Goal: Task Accomplishment & Management: Complete application form

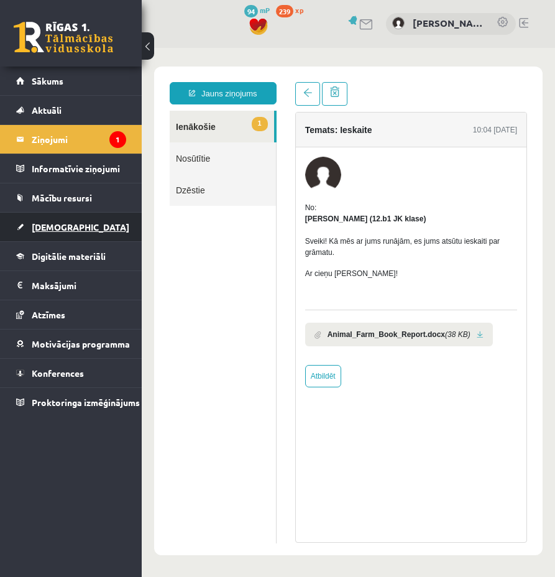
click at [51, 223] on span "[DEMOGRAPHIC_DATA]" at bounding box center [81, 226] width 98 height 11
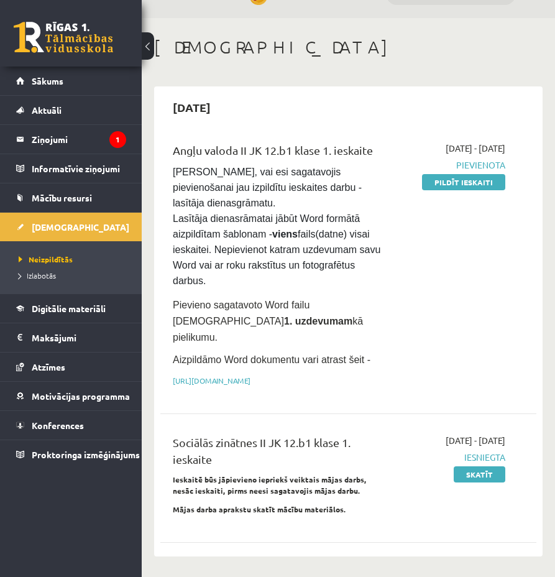
scroll to position [25, 0]
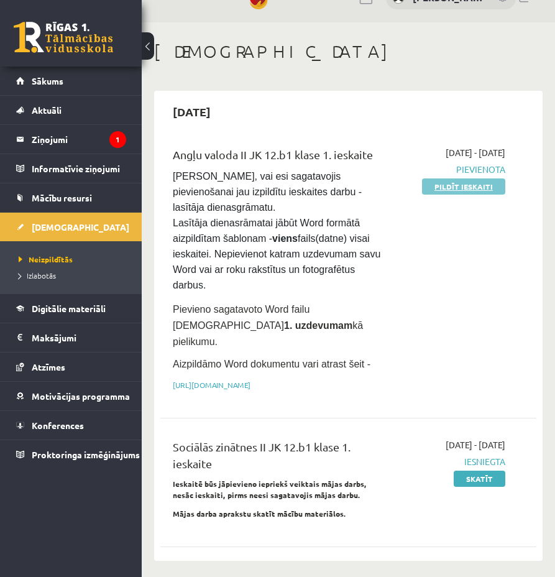
click at [447, 187] on link "Pildīt ieskaiti" at bounding box center [463, 186] width 83 height 16
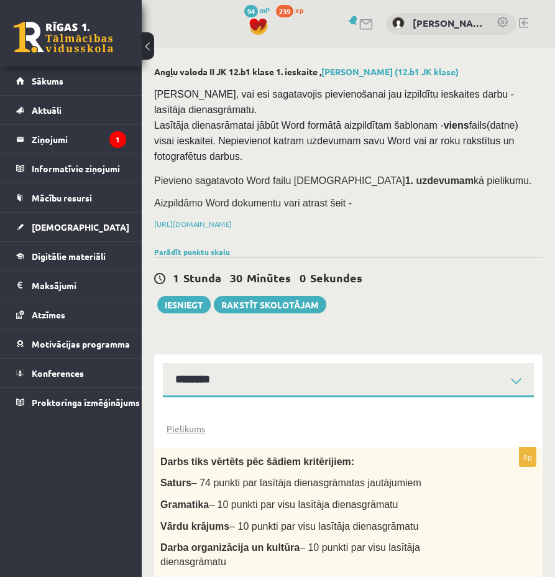
select select "**********"
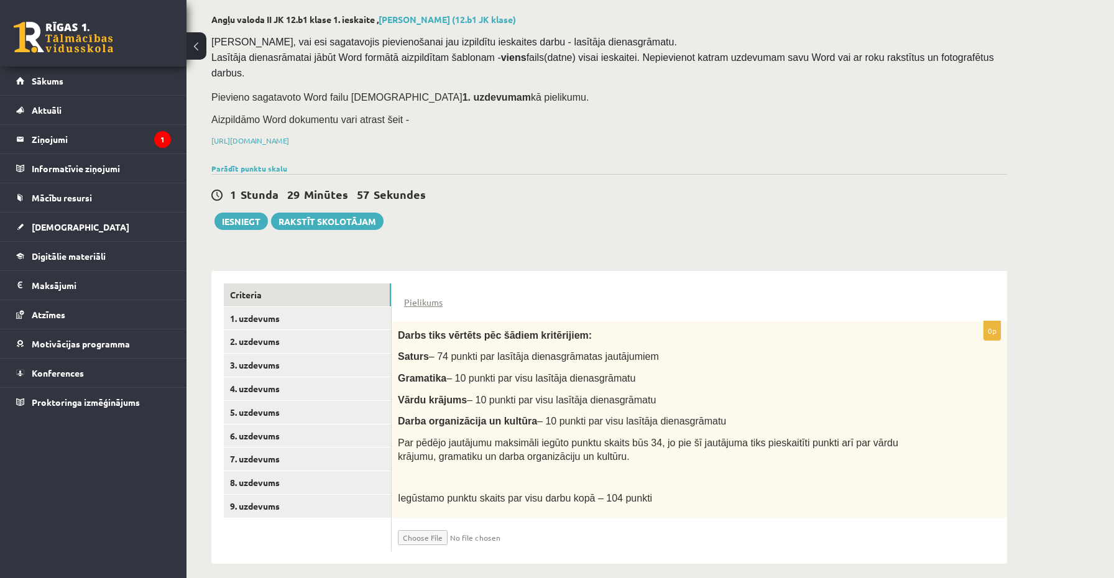
scroll to position [65, 0]
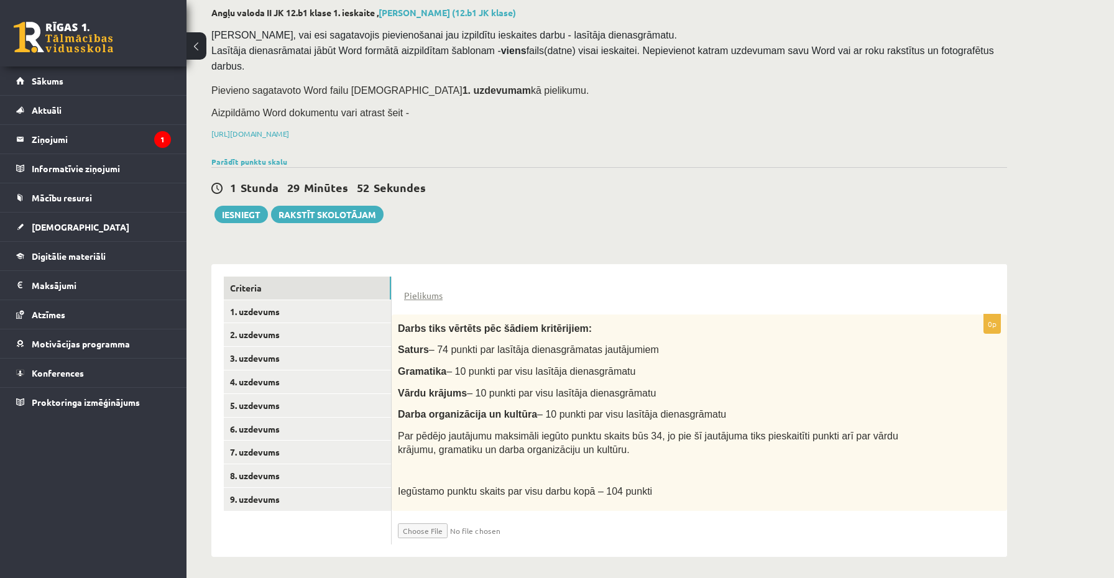
click at [433, 526] on input "file" at bounding box center [472, 527] width 148 height 21
type input "**********"
click at [431, 525] on input "file" at bounding box center [472, 527] width 148 height 21
click at [421, 530] on input "file" at bounding box center [472, 527] width 148 height 21
click at [428, 520] on input "file" at bounding box center [472, 527] width 148 height 21
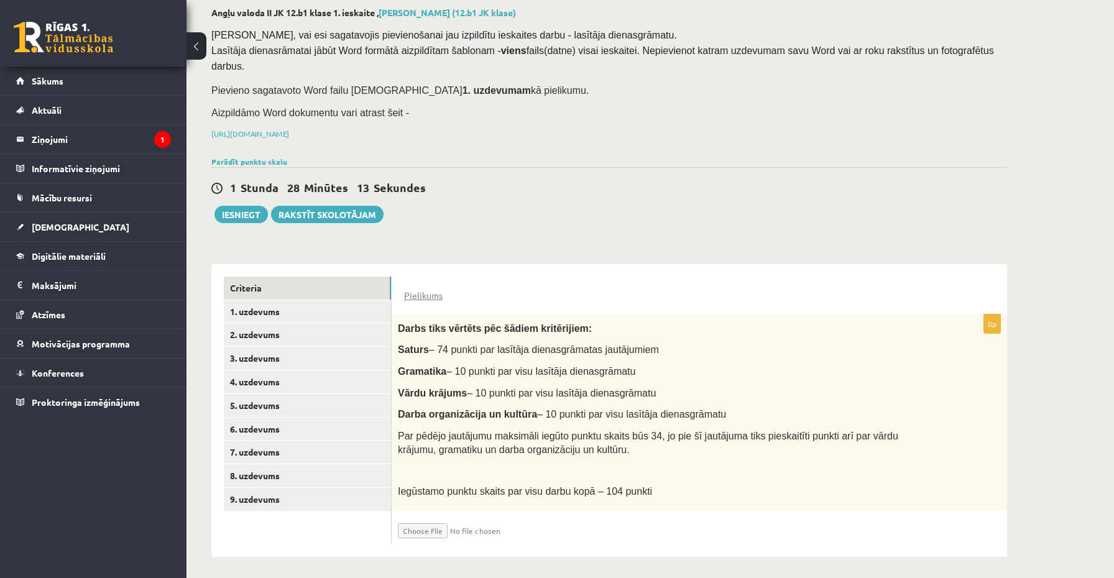
type input "**********"
click at [303, 310] on link "1. uzdevums" at bounding box center [307, 311] width 167 height 23
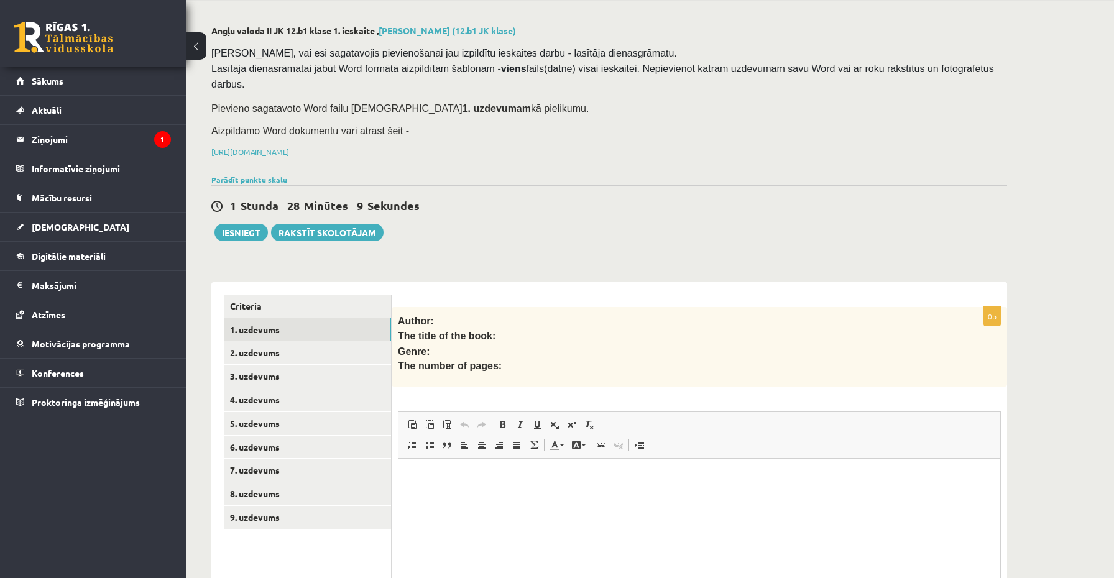
scroll to position [0, 0]
click at [277, 346] on link "2. uzdevums" at bounding box center [307, 352] width 167 height 23
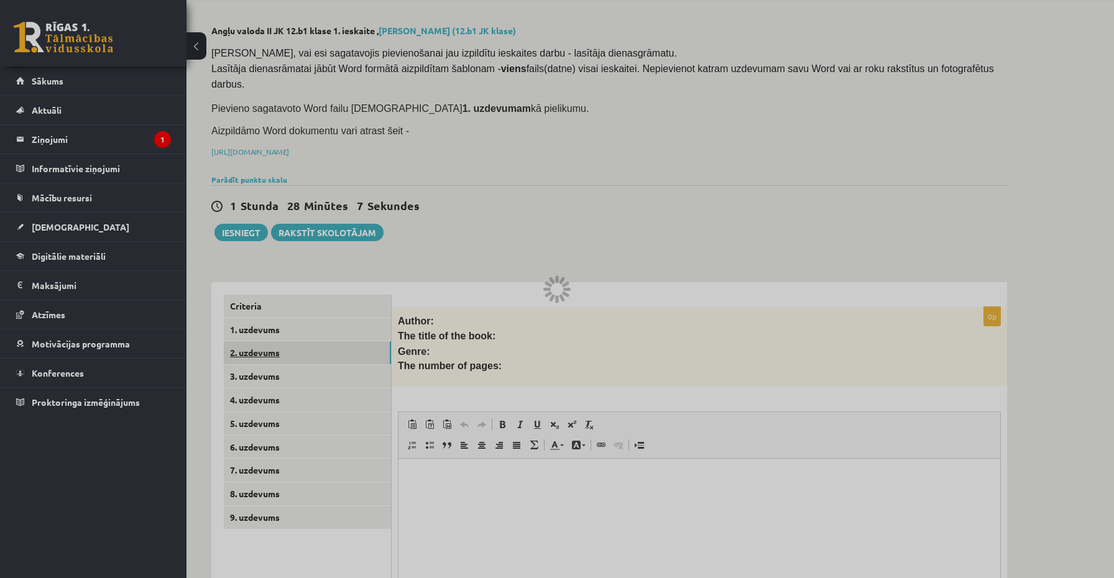
scroll to position [40, 0]
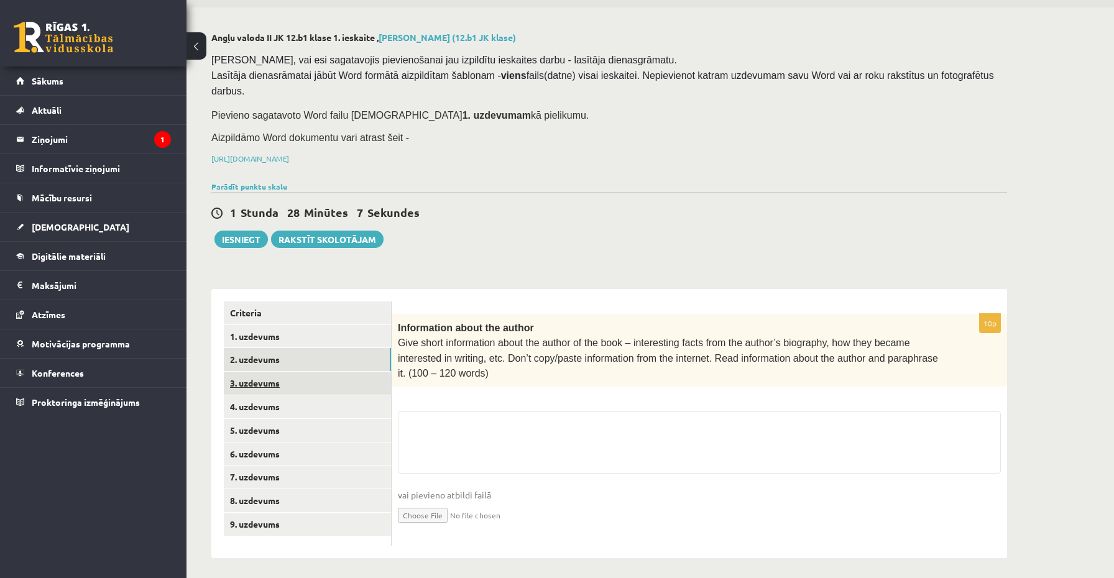
click at [271, 373] on link "3. uzdevums" at bounding box center [307, 383] width 167 height 23
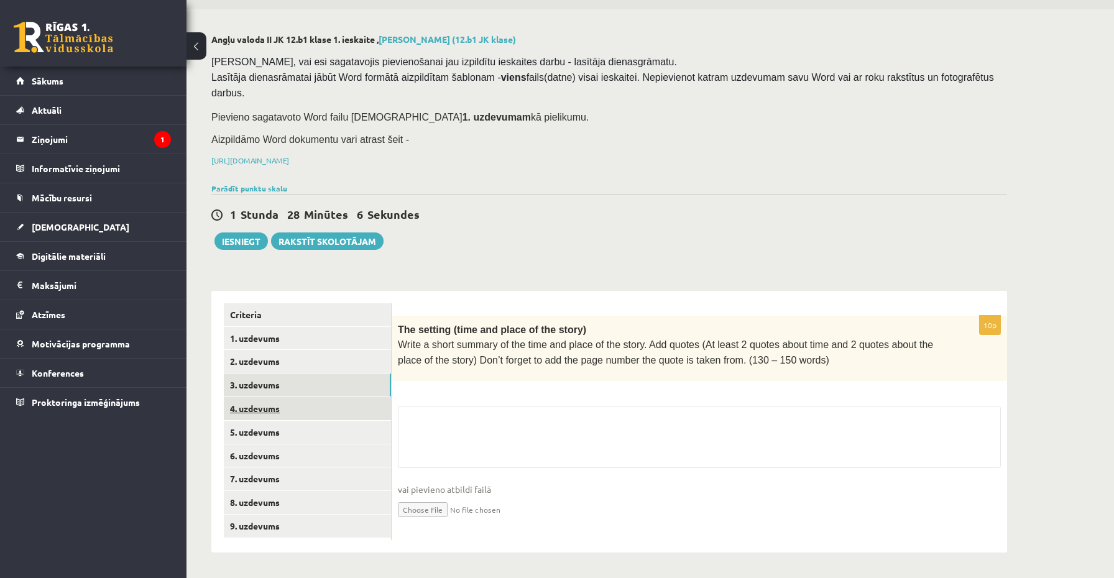
scroll to position [34, 0]
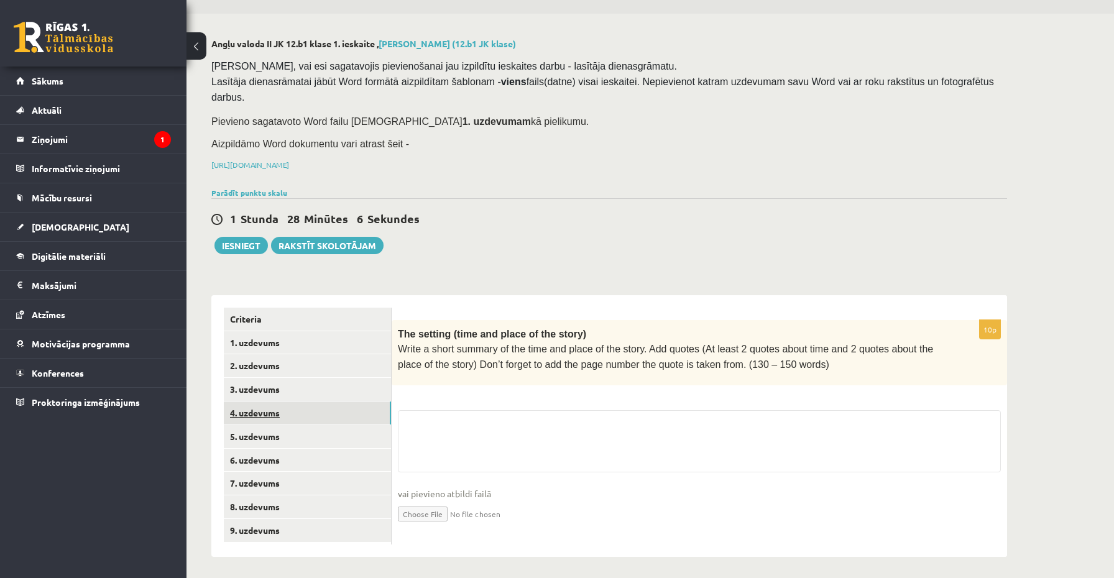
click at [263, 412] on link "4. uzdevums" at bounding box center [307, 412] width 167 height 23
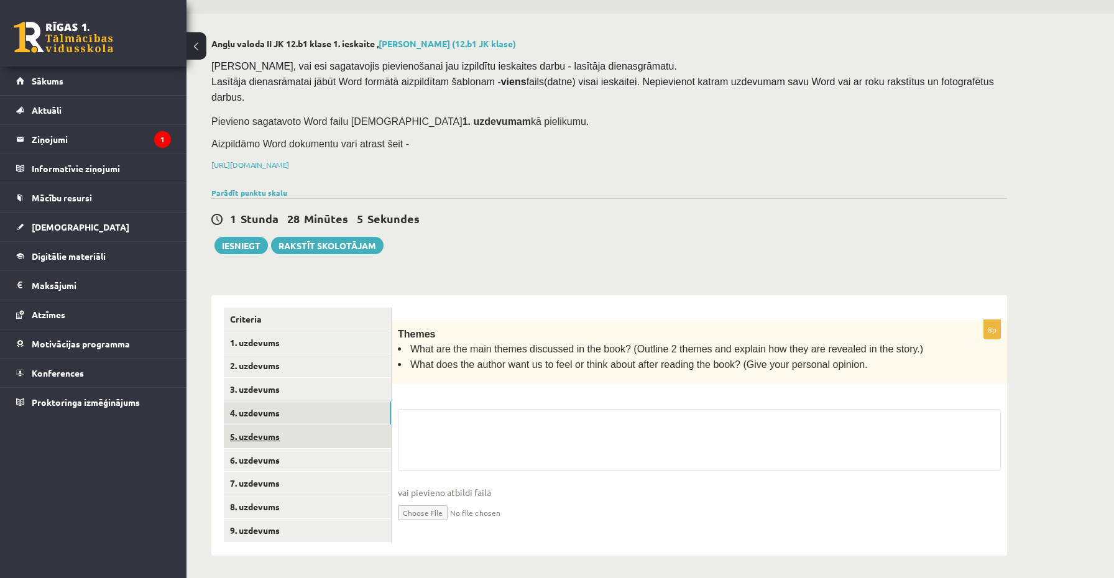
click at [257, 442] on link "5. uzdevums" at bounding box center [307, 436] width 167 height 23
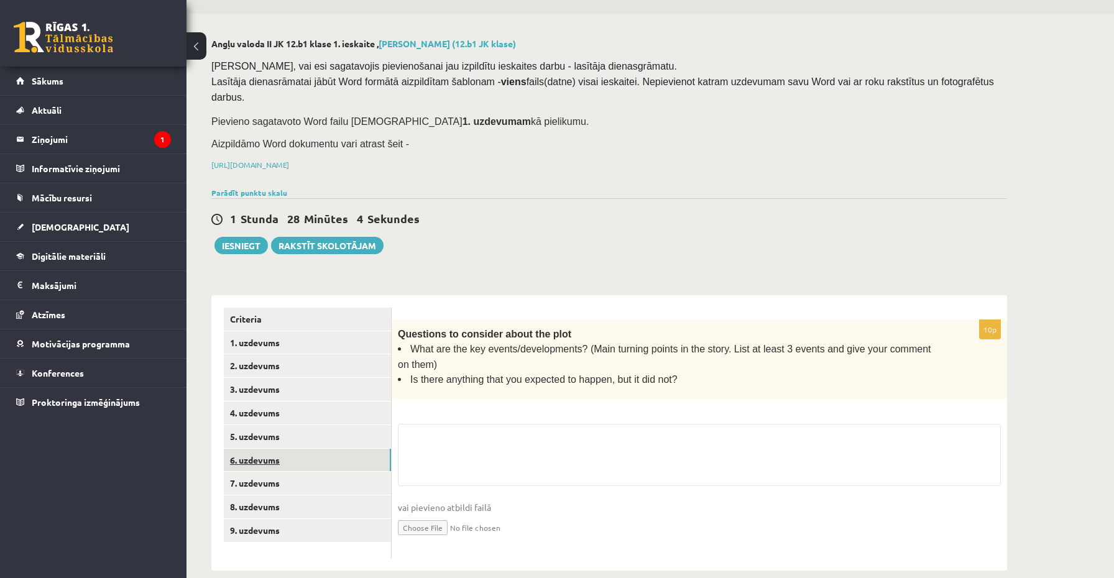
click at [254, 464] on link "6. uzdevums" at bounding box center [307, 460] width 167 height 23
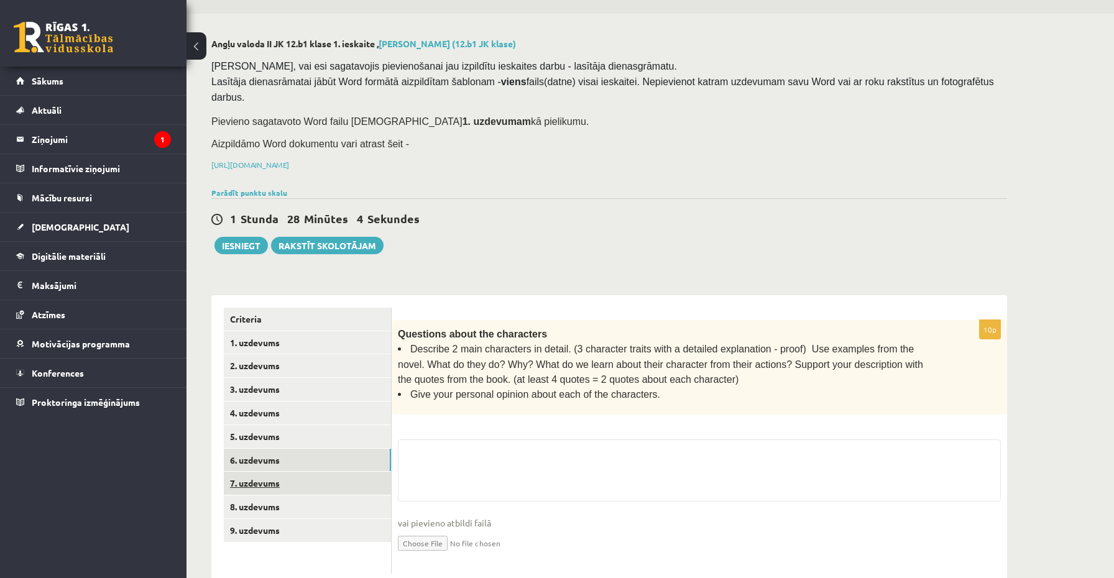
click at [254, 482] on link "7. uzdevums" at bounding box center [307, 483] width 167 height 23
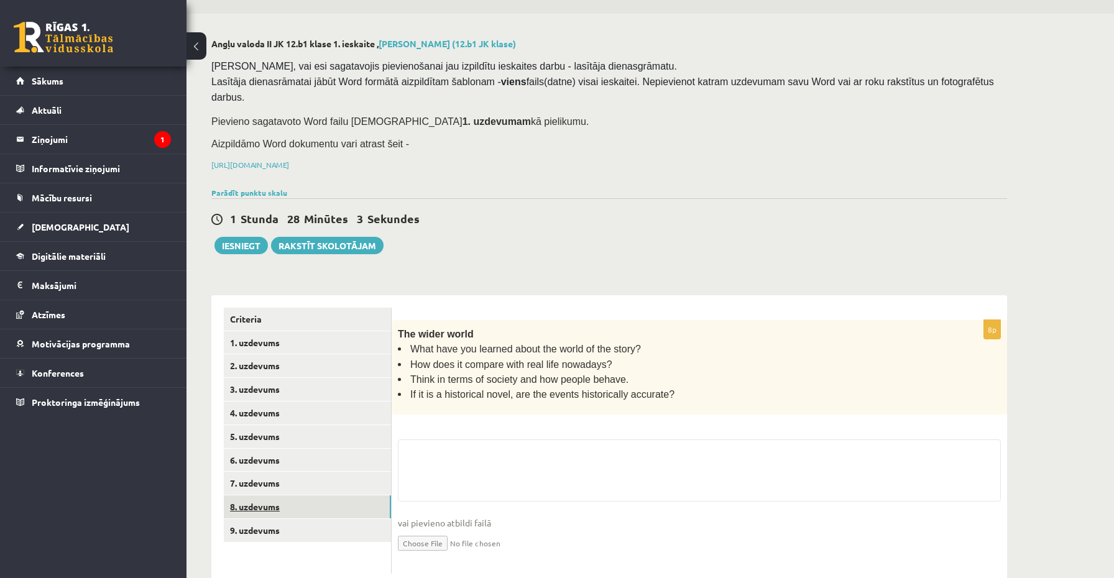
click at [254, 502] on link "8. uzdevums" at bounding box center [307, 506] width 167 height 23
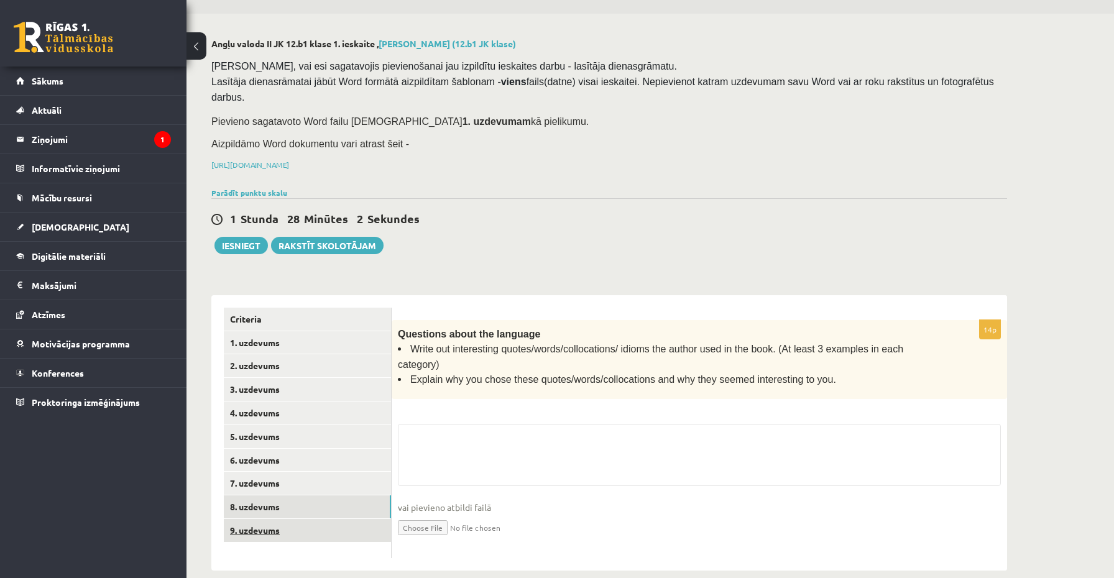
click at [254, 524] on link "9. uzdevums" at bounding box center [307, 530] width 167 height 23
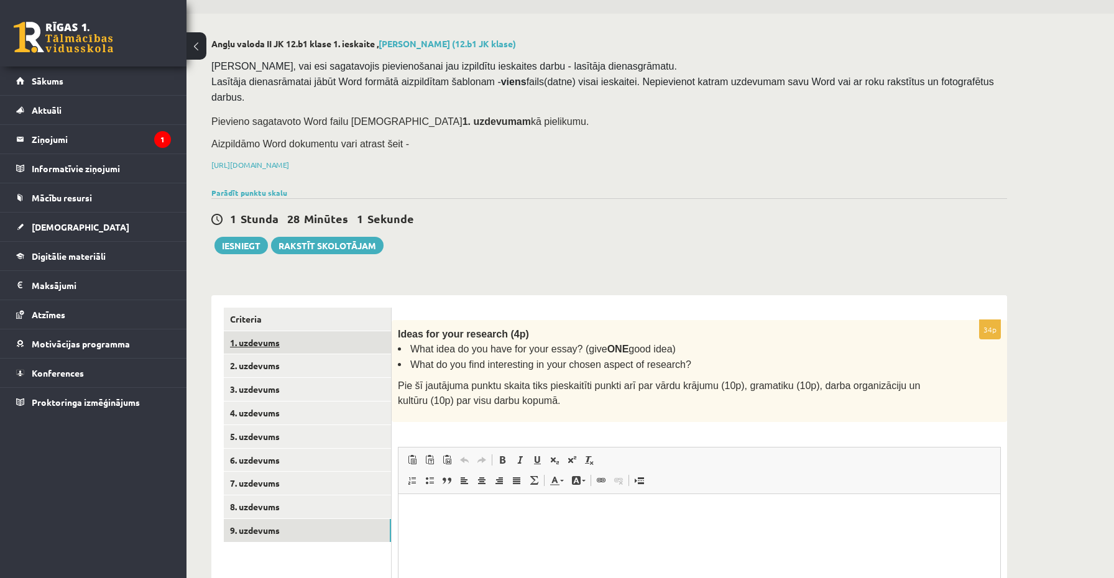
scroll to position [0, 0]
click at [267, 324] on link "Criteria" at bounding box center [307, 319] width 167 height 23
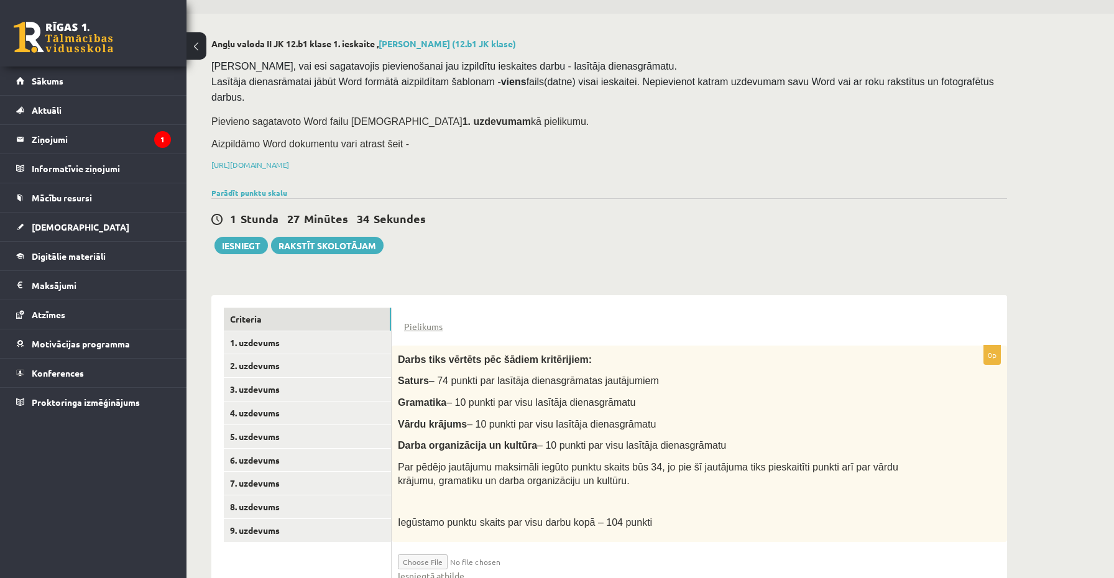
scroll to position [79, 0]
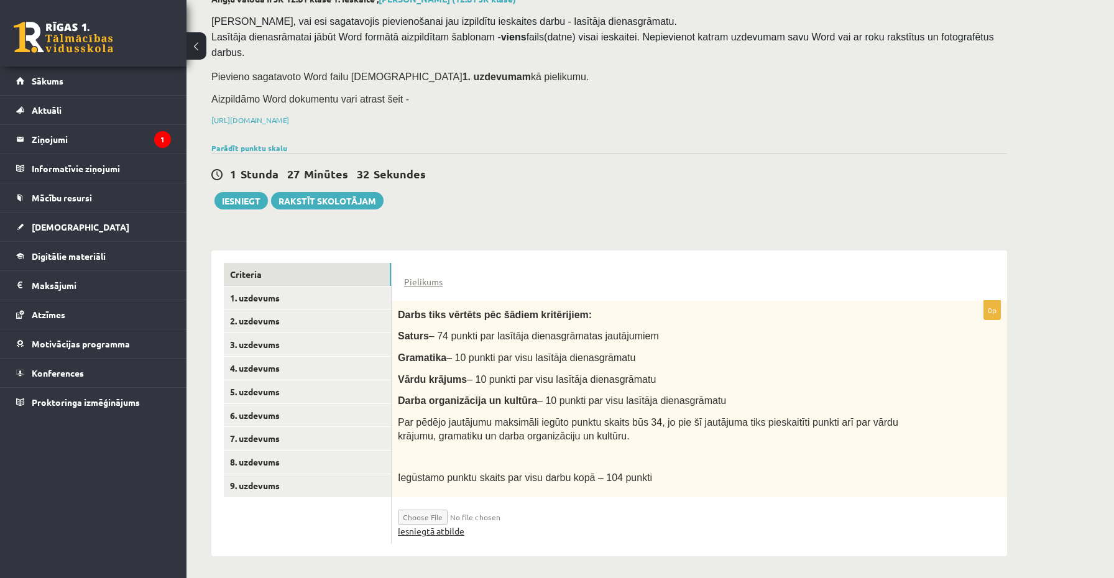
click at [447, 530] on link "Iesniegtā atbilde" at bounding box center [431, 531] width 66 height 13
click at [245, 201] on button "Iesniegt" at bounding box center [240, 200] width 53 height 17
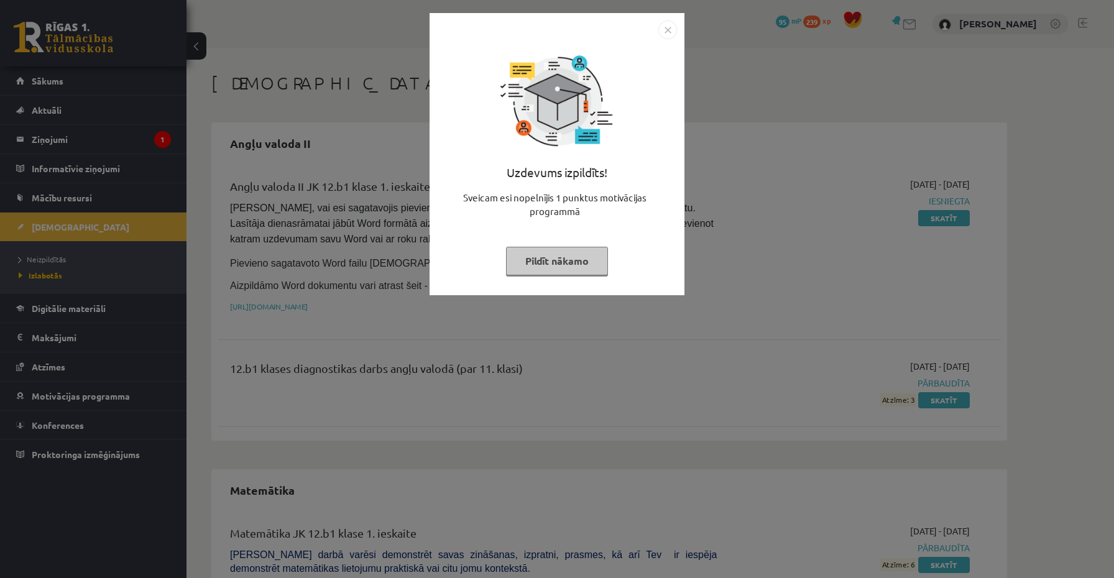
click at [551, 265] on button "Pildīt nākamo" at bounding box center [557, 261] width 102 height 29
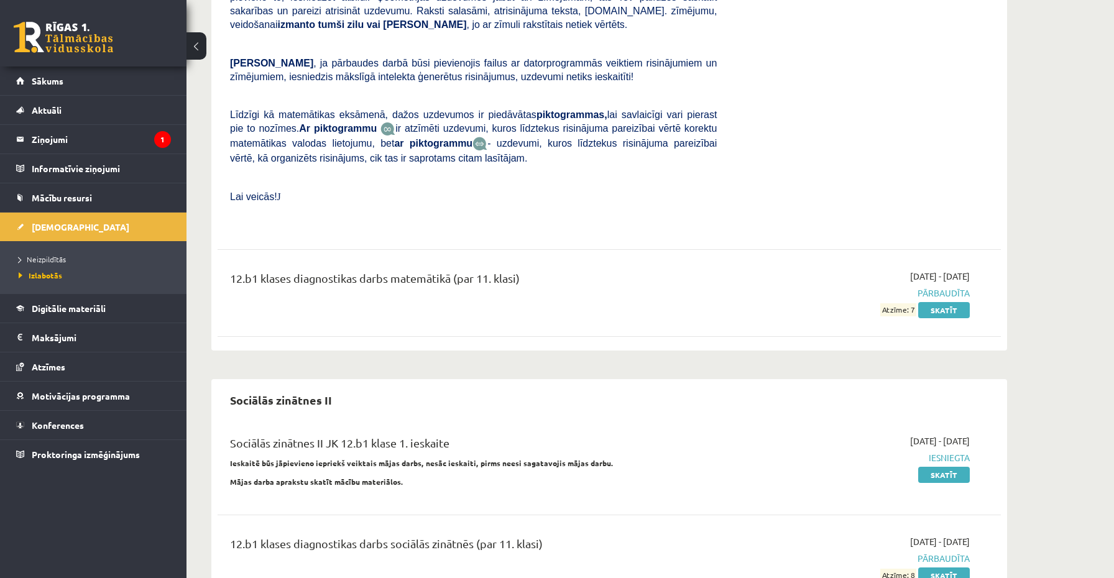
scroll to position [774, 0]
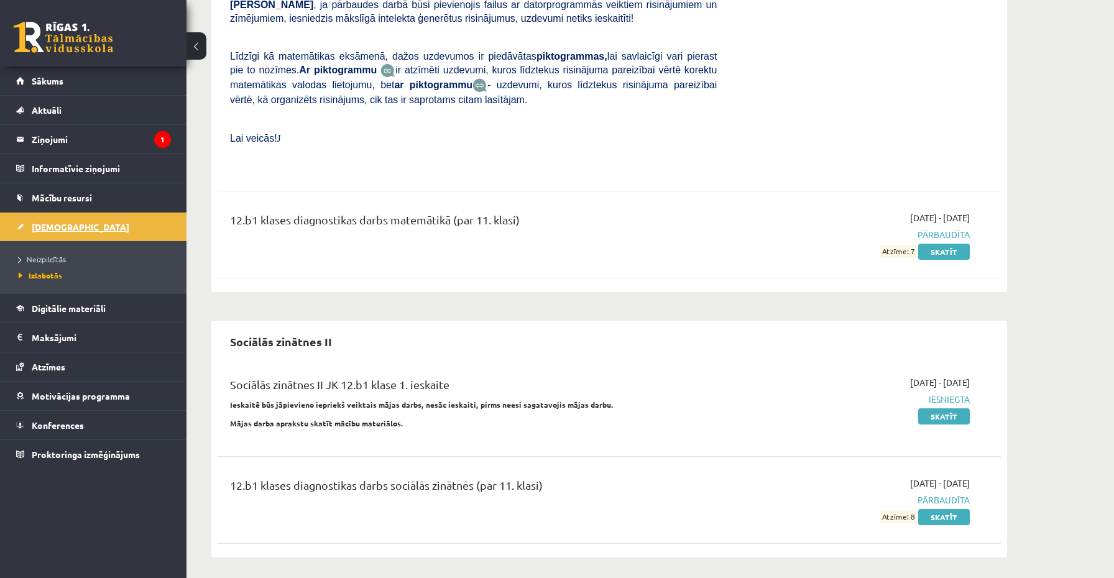
click at [85, 229] on link "[DEMOGRAPHIC_DATA]" at bounding box center [93, 227] width 155 height 29
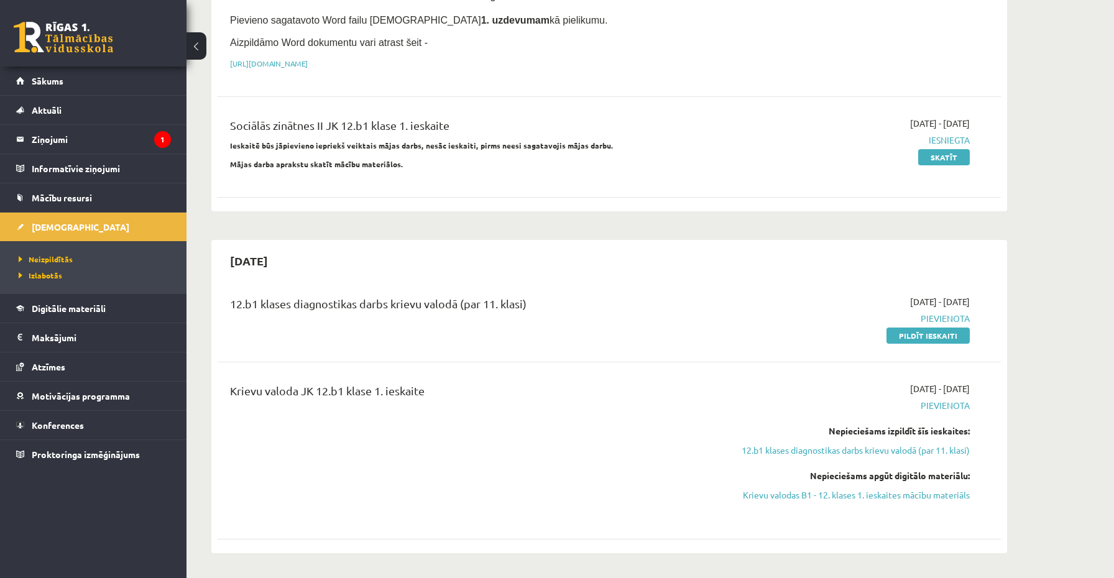
scroll to position [244, 0]
click at [947, 333] on link "Pildīt ieskaiti" at bounding box center [927, 334] width 83 height 16
click at [764, 493] on link "Krievu valodas B1 - 12. klases 1. ieskaites mācību materiāls" at bounding box center [852, 493] width 234 height 13
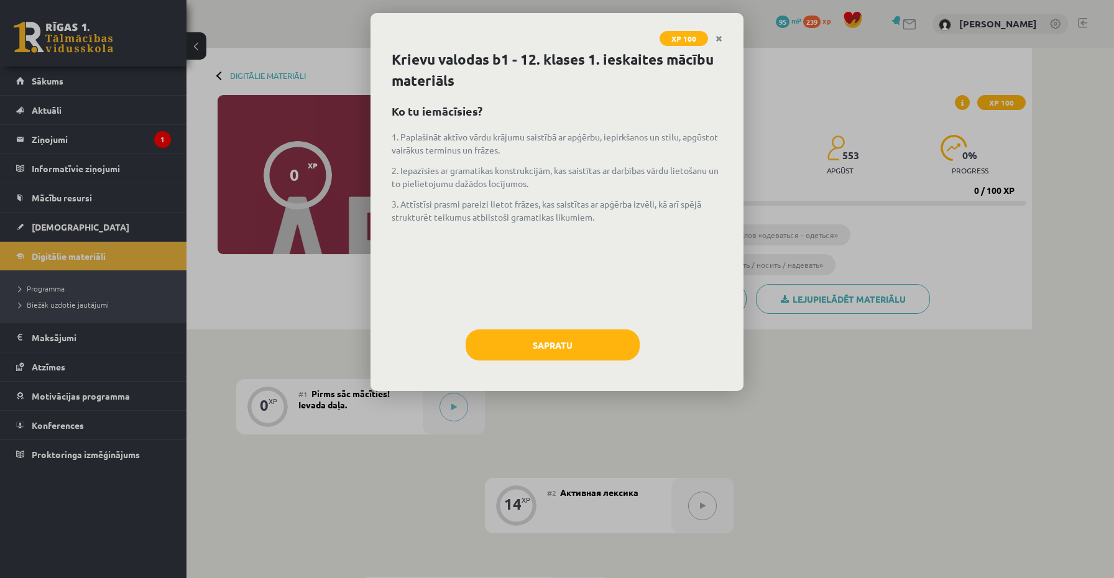
click at [541, 319] on div "Krievu valodas b1 - 12. klases 1. ieskaites mācību materiāls Ko tu iemācīsies? …" at bounding box center [556, 220] width 373 height 342
click at [538, 338] on button "Sapratu" at bounding box center [552, 344] width 174 height 31
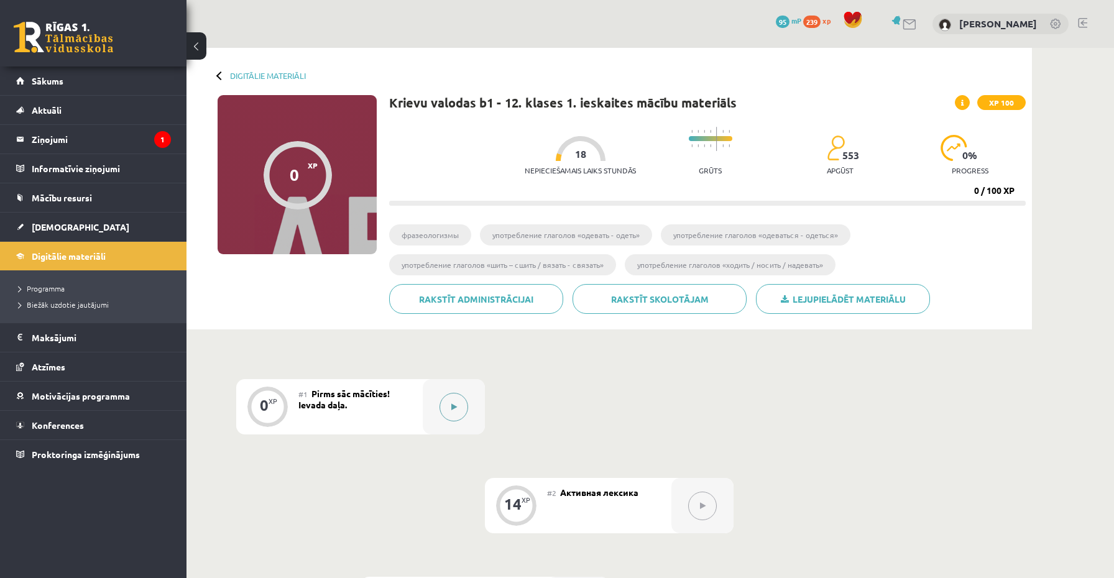
click at [452, 400] on button at bounding box center [453, 407] width 29 height 29
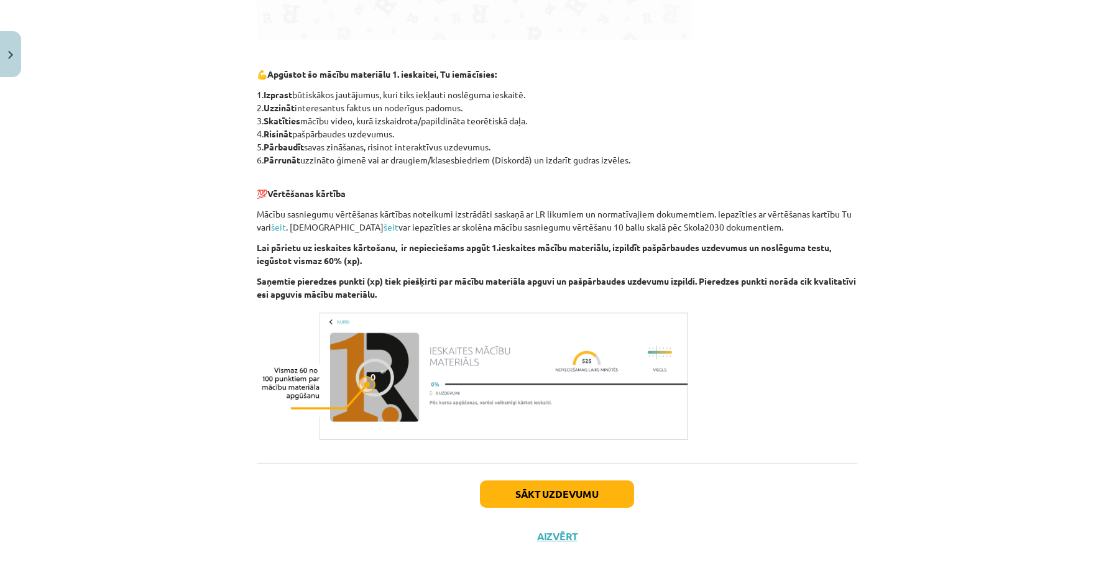
scroll to position [608, 0]
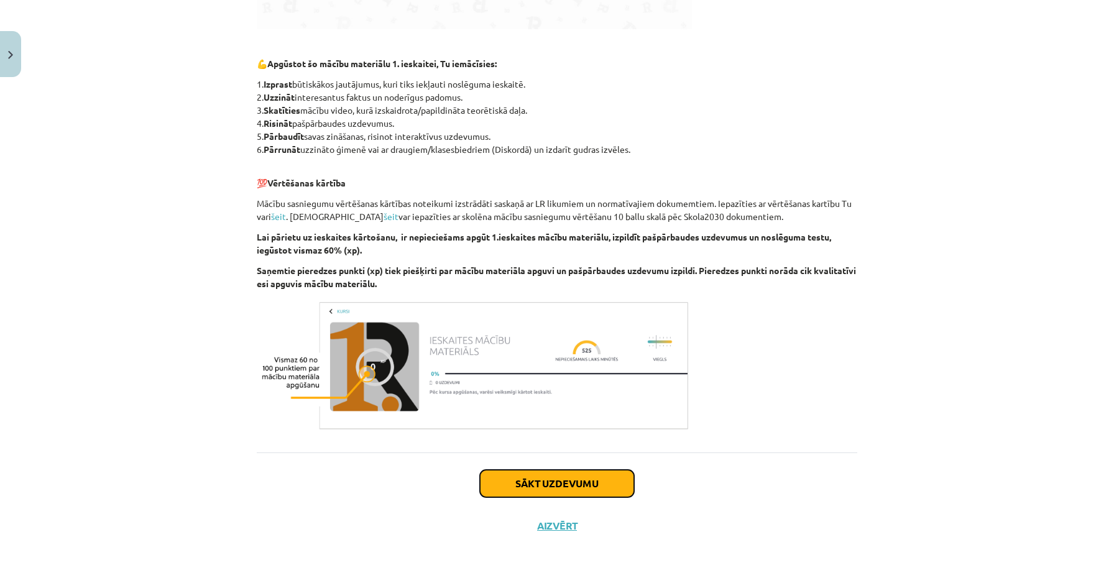
click at [528, 493] on button "Sākt uzdevumu" at bounding box center [557, 483] width 154 height 27
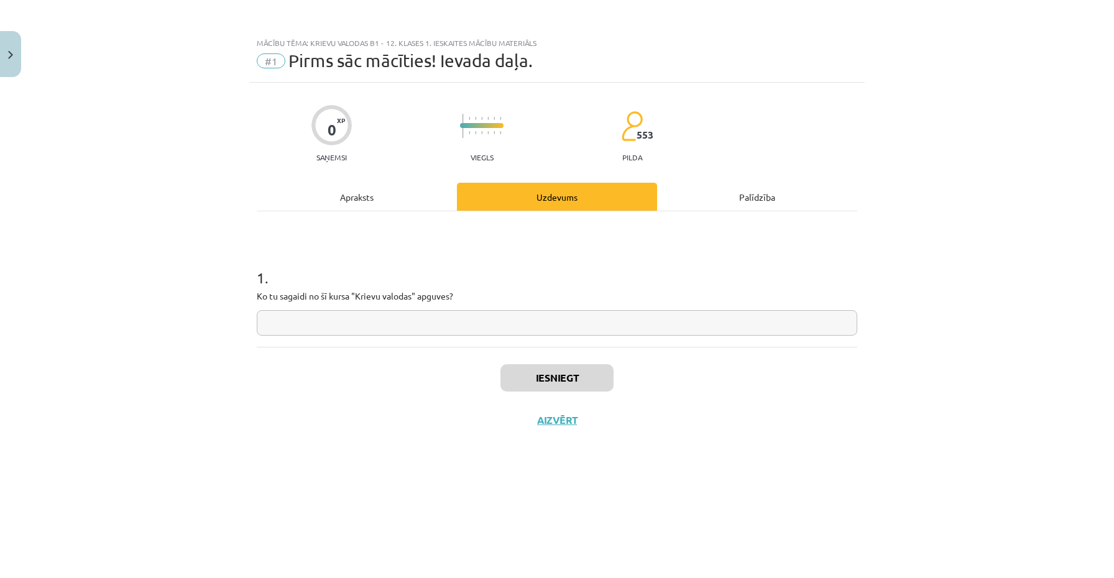
scroll to position [0, 0]
click at [492, 321] on input "text" at bounding box center [557, 322] width 600 height 25
click at [546, 316] on input "text" at bounding box center [557, 322] width 600 height 25
type input "**********"
click at [531, 382] on button "Iesniegt" at bounding box center [556, 377] width 113 height 27
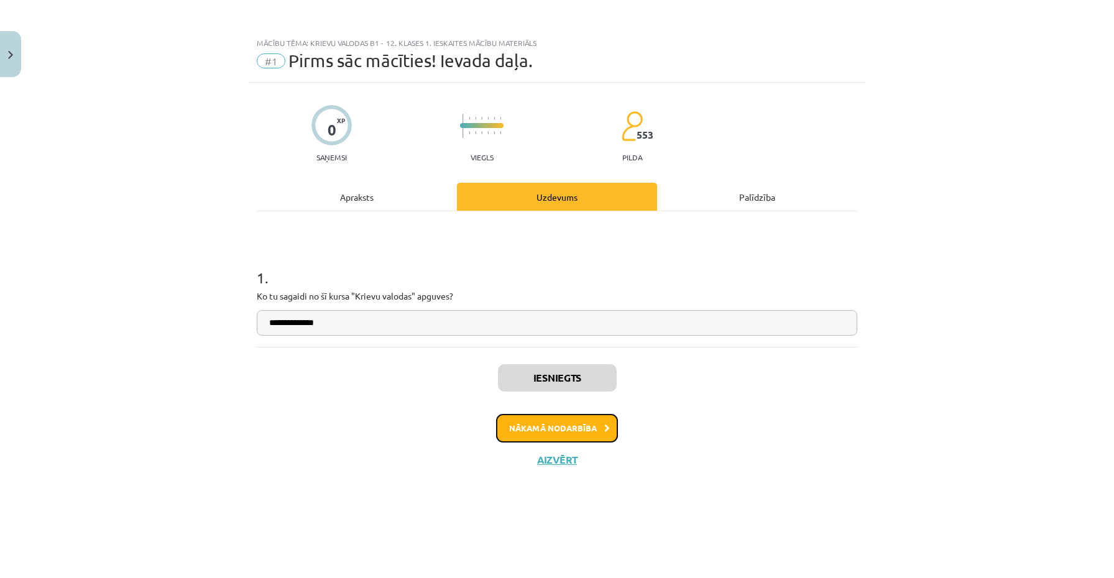
click at [530, 424] on button "Nākamā nodarbība" at bounding box center [557, 428] width 122 height 29
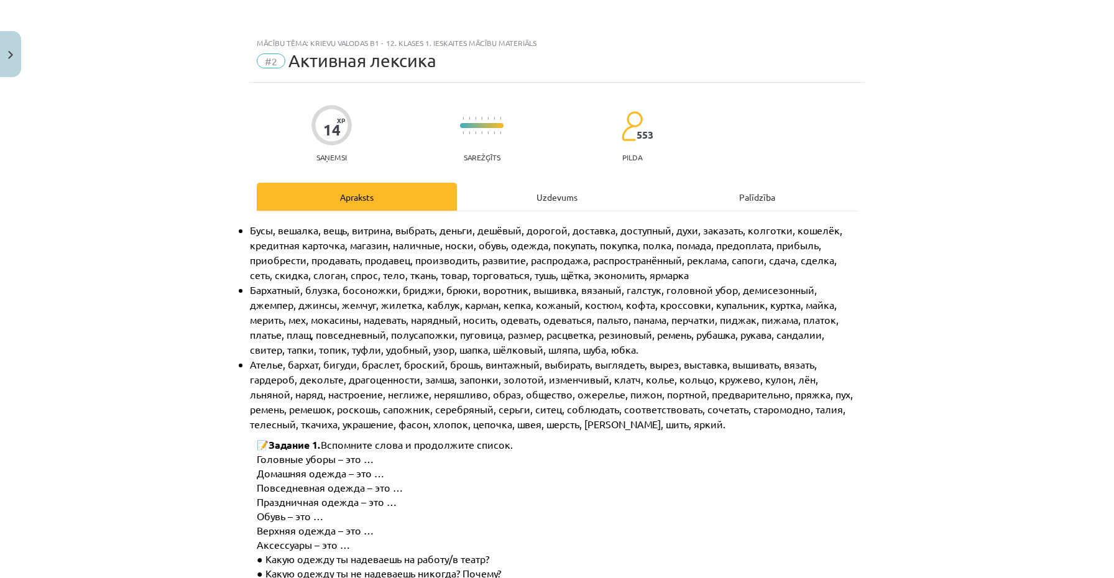
click at [513, 198] on div "Uzdevums" at bounding box center [557, 197] width 200 height 28
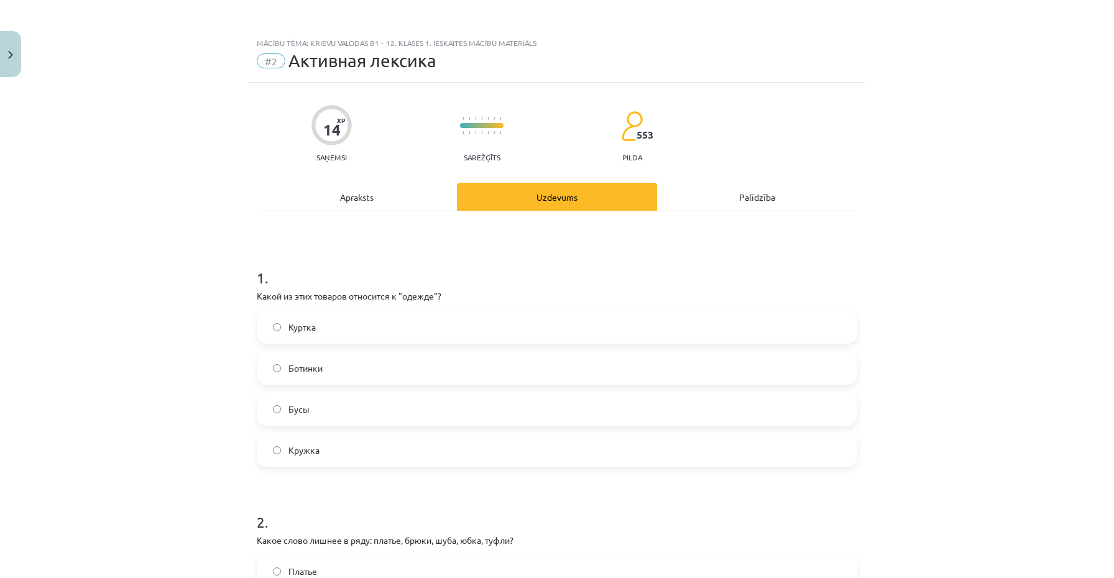
scroll to position [31, 0]
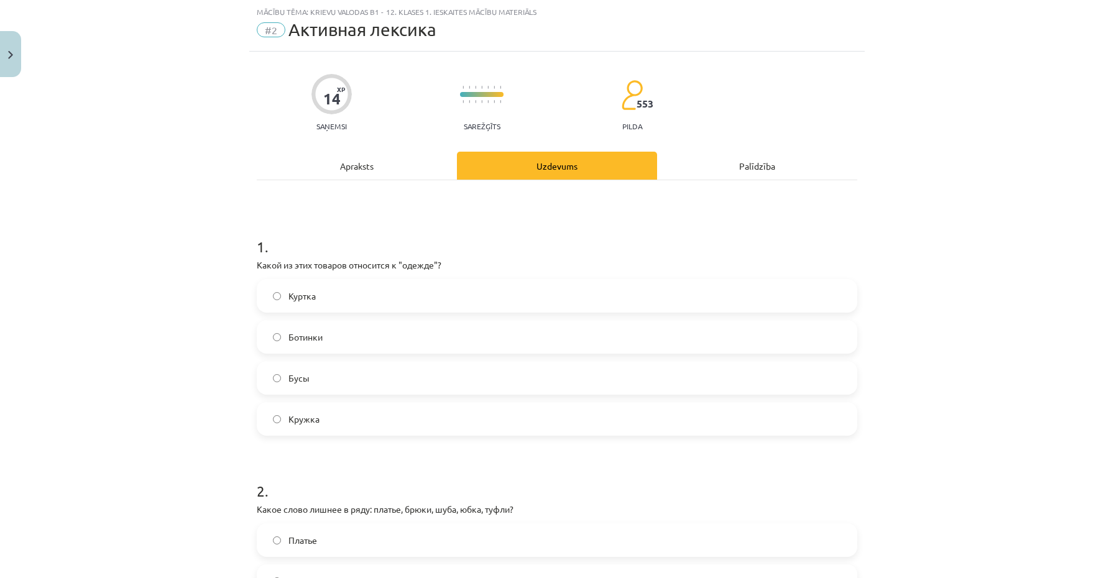
click at [332, 300] on label "Куртка" at bounding box center [557, 295] width 598 height 31
click at [296, 385] on label "Бусы" at bounding box center [557, 377] width 598 height 31
click at [319, 303] on label "Куртка" at bounding box center [557, 295] width 598 height 31
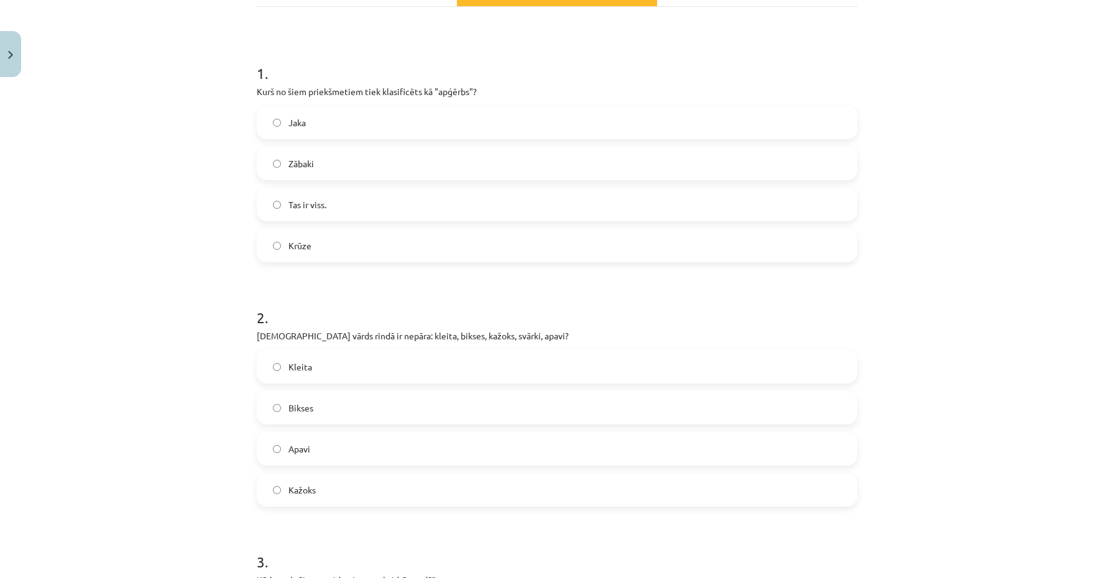
scroll to position [214, 0]
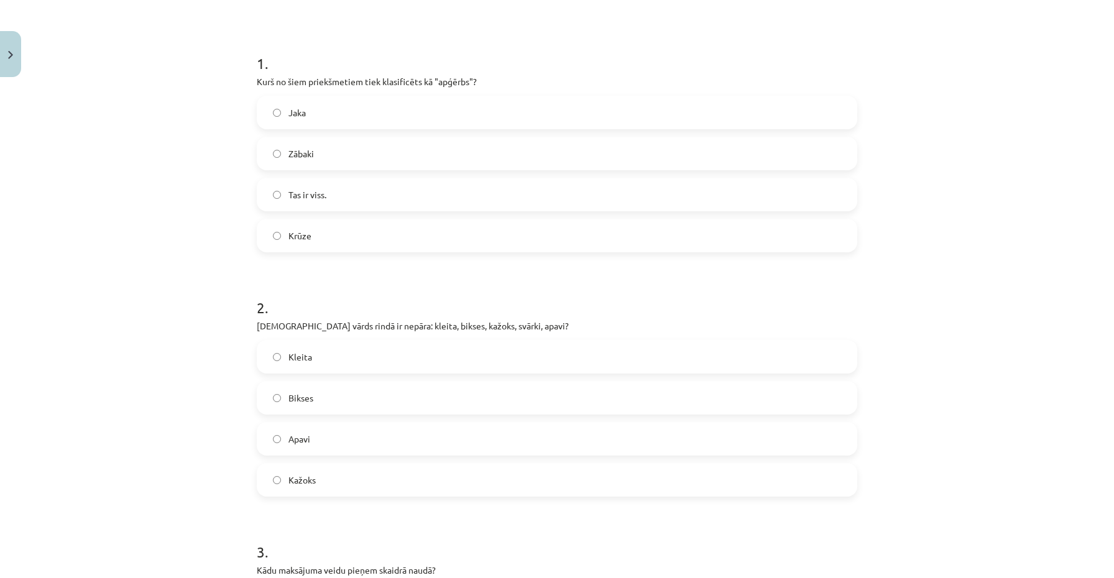
click at [418, 445] on label "Apavi" at bounding box center [557, 438] width 598 height 31
click at [394, 470] on label "Kažoks" at bounding box center [557, 479] width 598 height 31
click at [394, 445] on label "Apavi" at bounding box center [557, 438] width 598 height 31
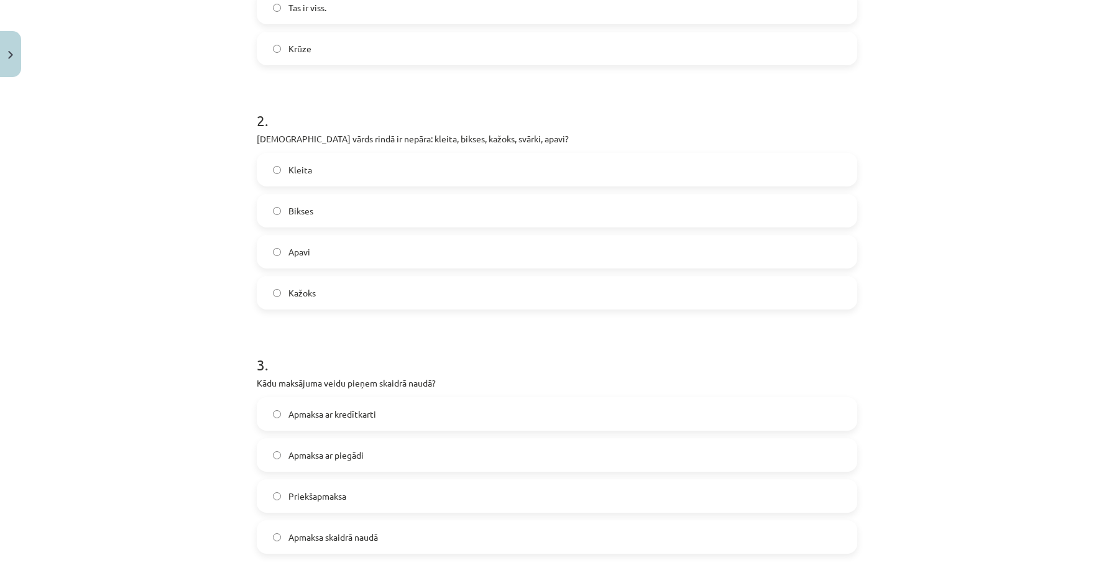
scroll to position [403, 0]
click at [355, 541] on span "Apmaksa skaidrā naudā" at bounding box center [332, 536] width 89 height 13
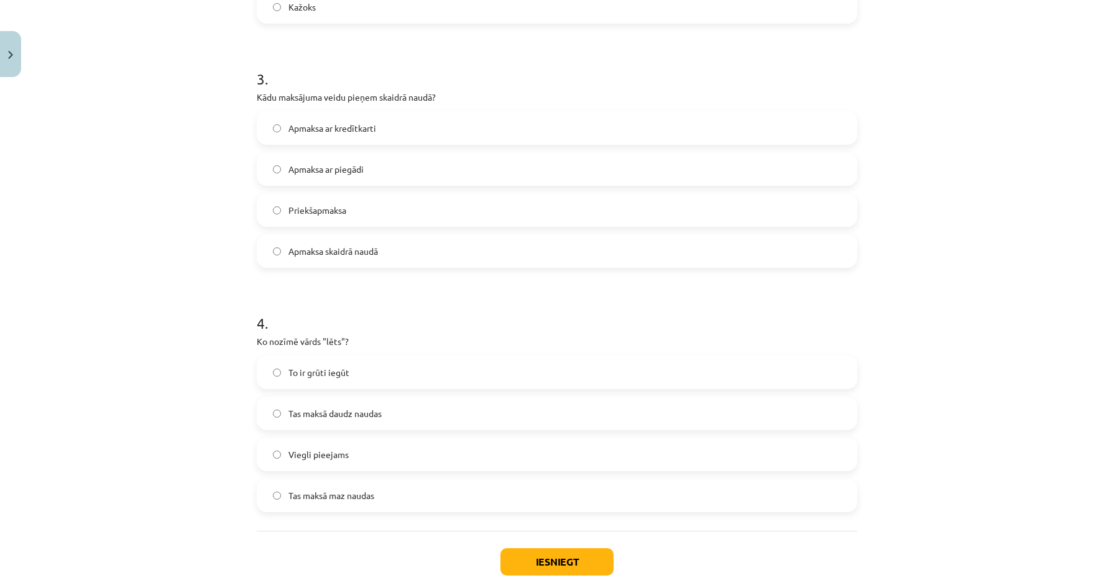
scroll to position [689, 0]
click at [351, 495] on font "Tas maksā maz naudas" at bounding box center [331, 493] width 86 height 11
click at [539, 555] on button "Iesniegt" at bounding box center [556, 560] width 113 height 27
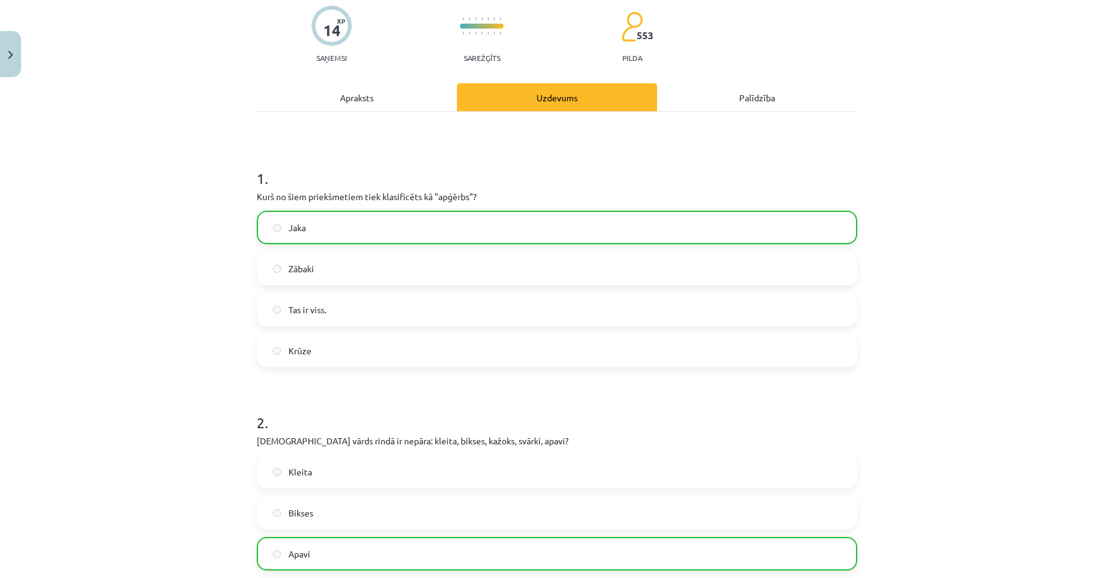
scroll to position [805, 0]
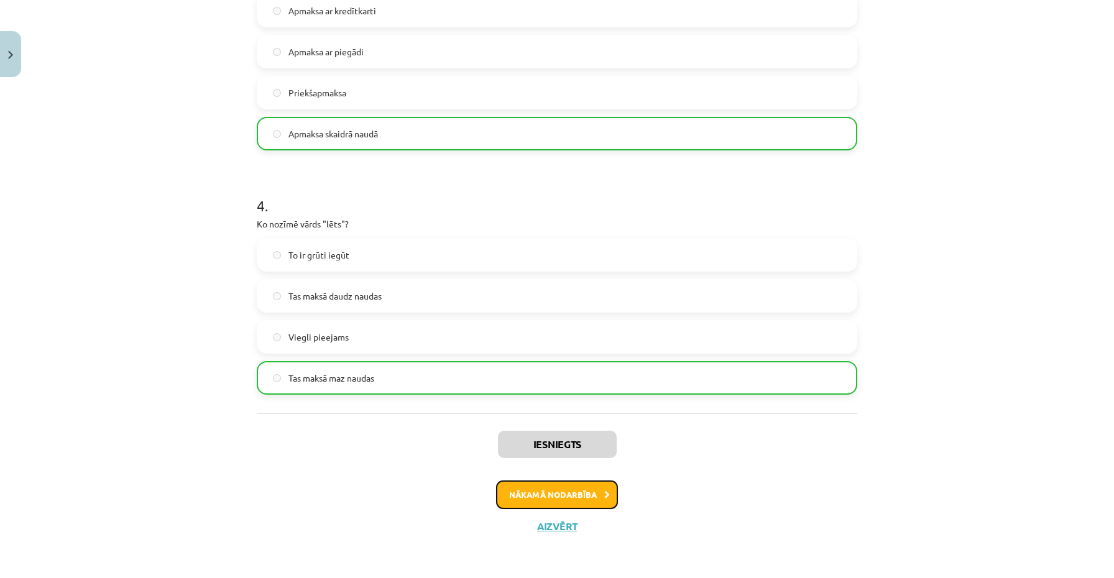
click at [560, 497] on button "Nākamā nodarbība" at bounding box center [557, 494] width 122 height 29
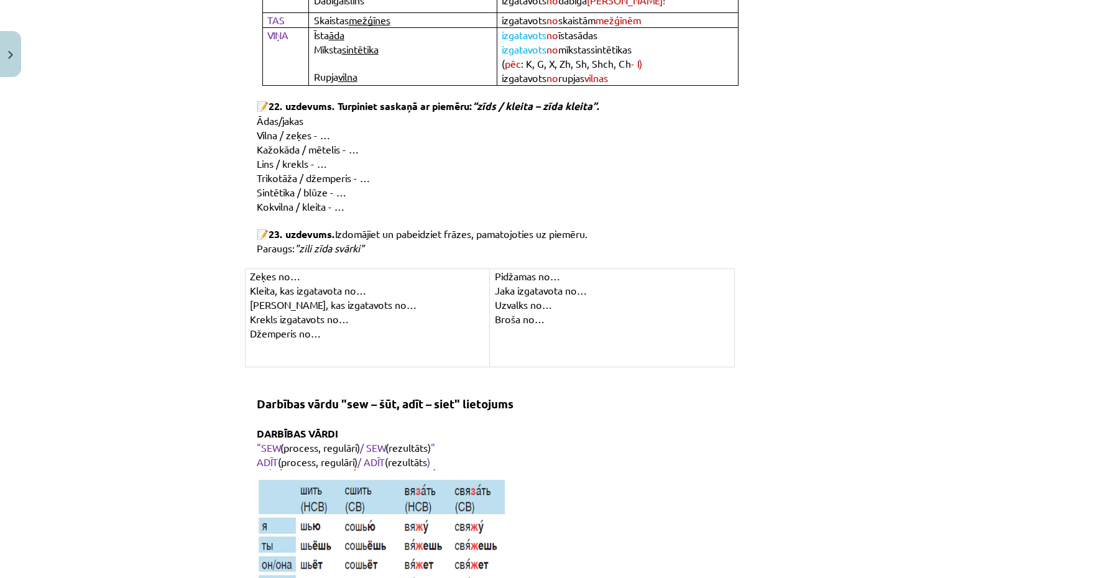
scroll to position [6143, 0]
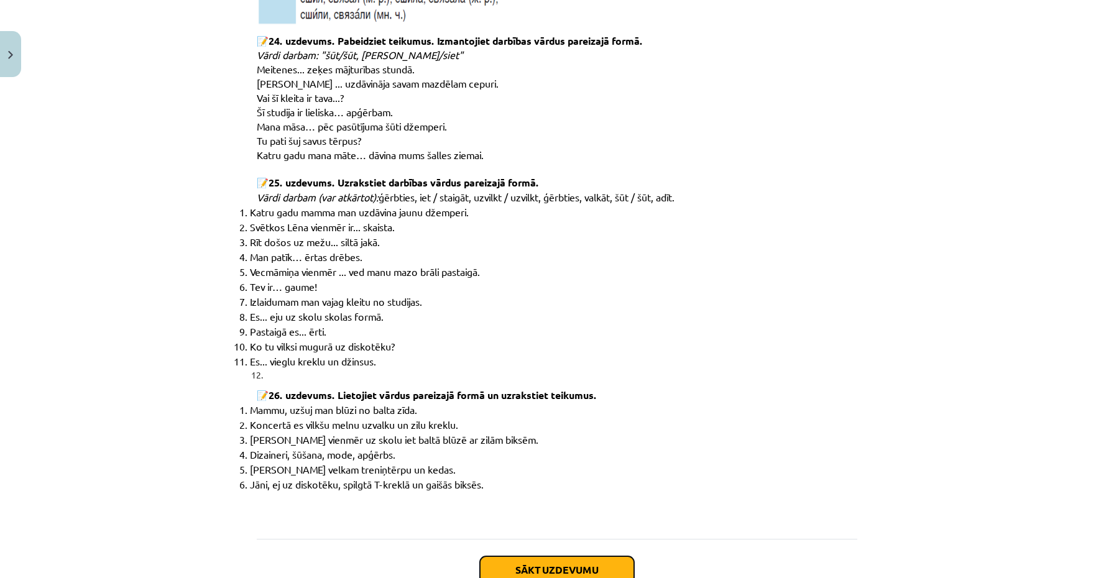
click at [553, 556] on button "Sākt uzdevumu" at bounding box center [557, 569] width 154 height 27
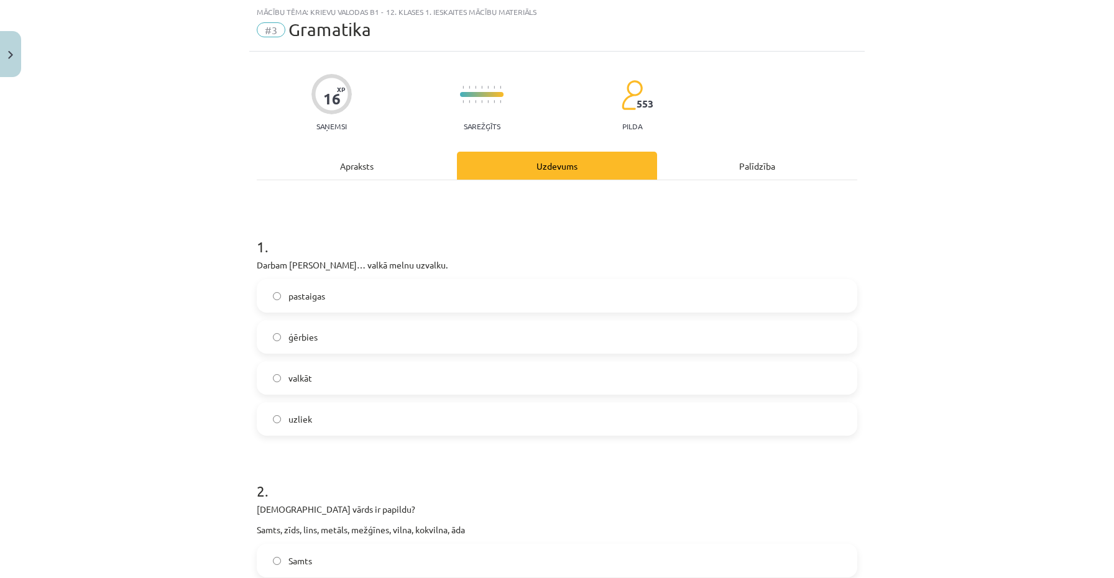
scroll to position [31, 0]
click at [532, 335] on label "ģērbies" at bounding box center [557, 336] width 598 height 31
click at [435, 383] on label "valkāt" at bounding box center [557, 377] width 598 height 31
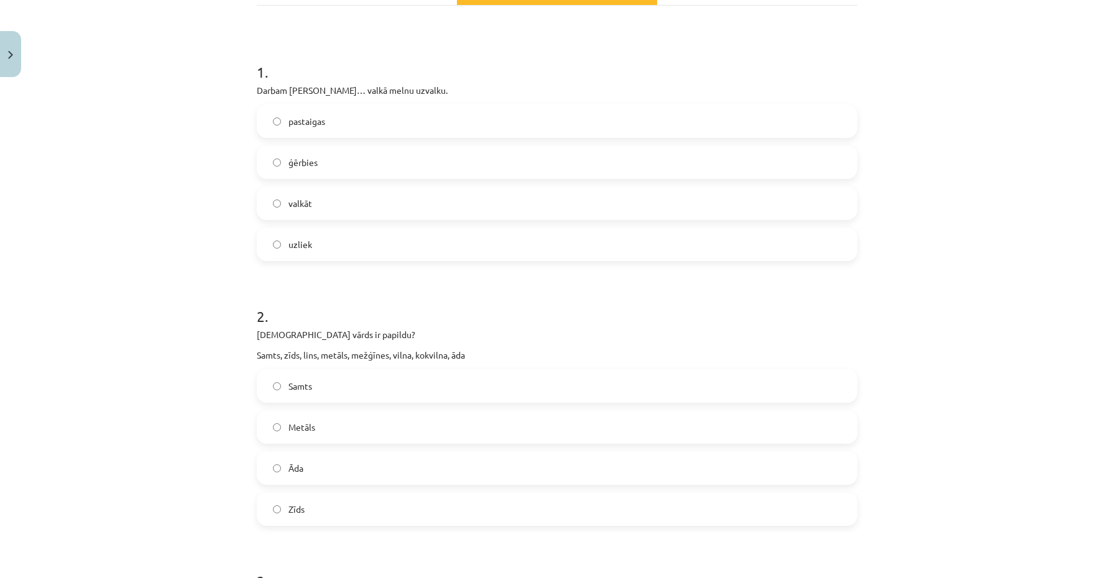
scroll to position [204, 0]
click at [397, 469] on label "Āda" at bounding box center [557, 469] width 598 height 31
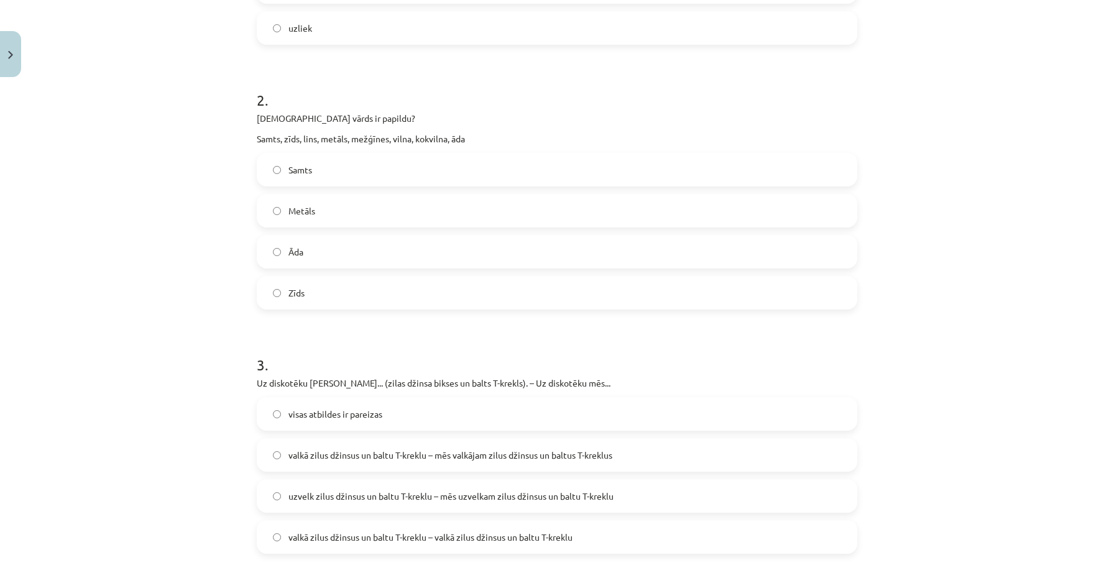
scroll to position [449, 0]
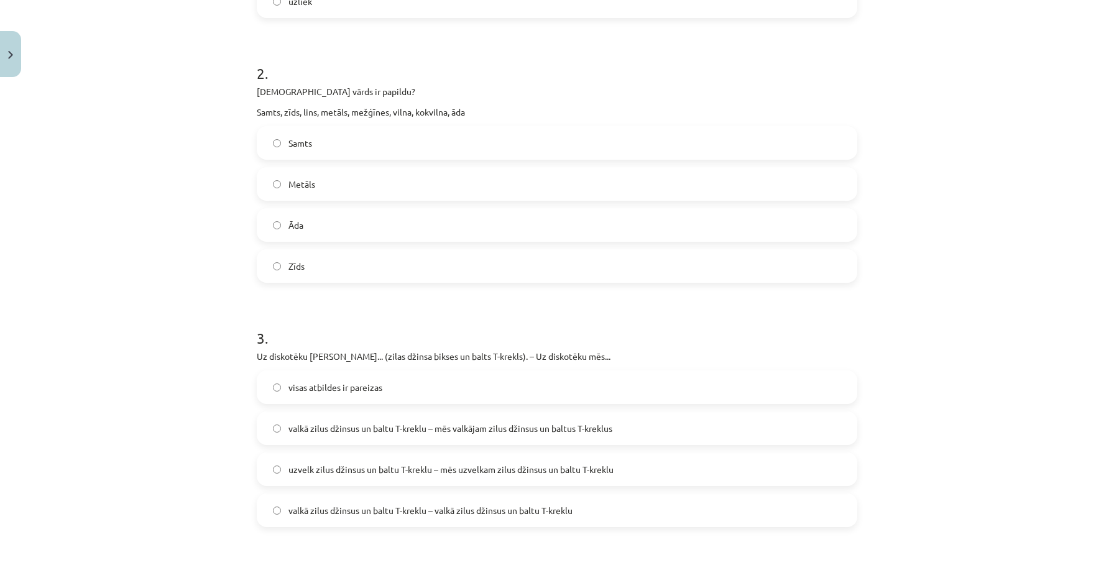
click at [405, 513] on font "valkā zilus džinsus un baltu T-kreklu – valkā zilus džinsus un baltu T-kreklu" at bounding box center [430, 510] width 284 height 11
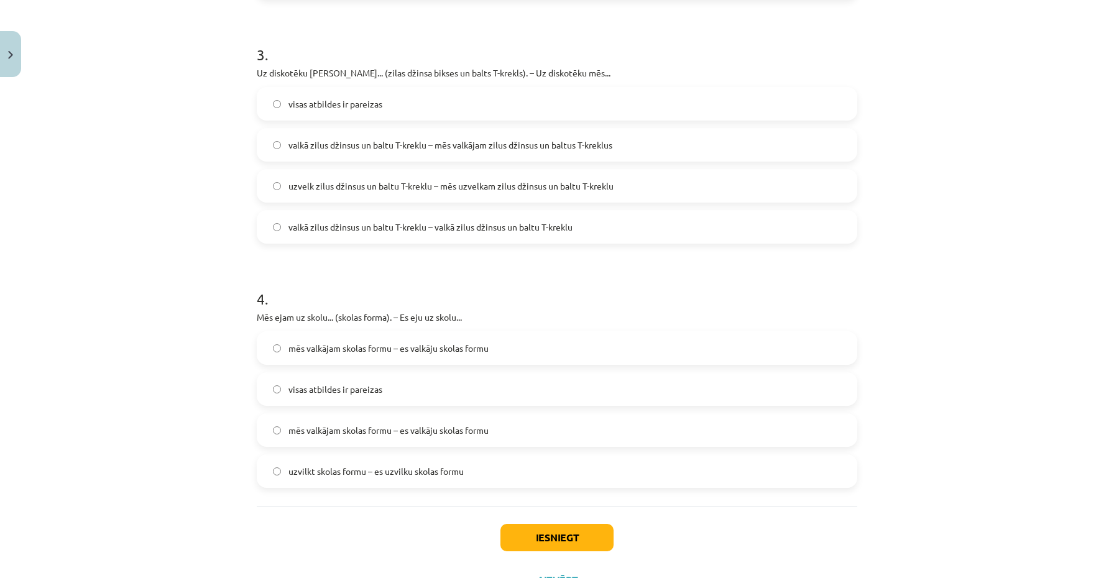
scroll to position [786, 0]
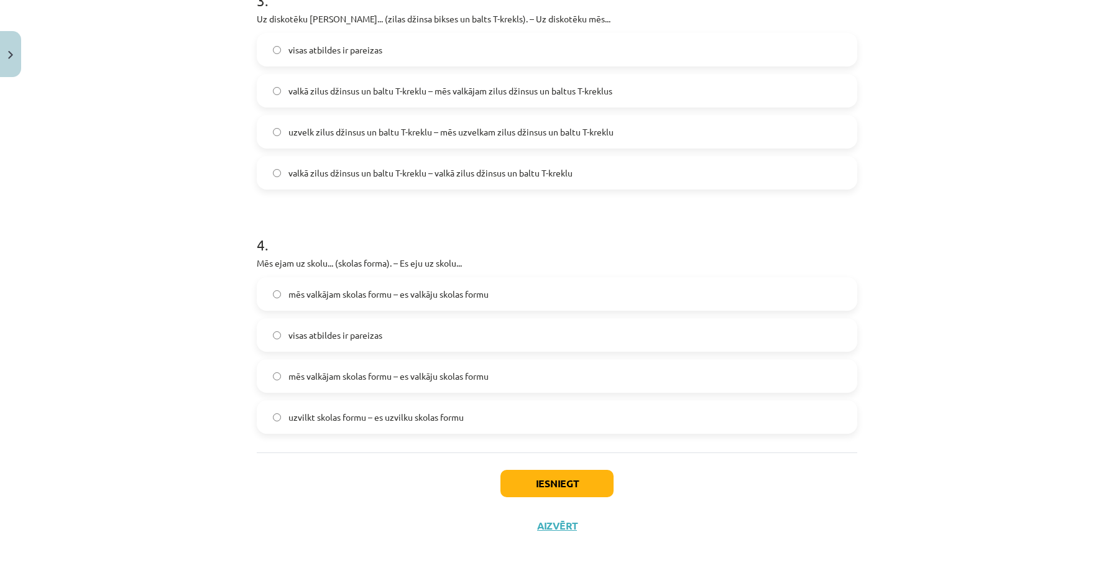
click at [426, 379] on font "mēs valkājam skolas formu – es valkāju skolas formu" at bounding box center [388, 375] width 200 height 11
click at [535, 489] on button "Iesniegt" at bounding box center [556, 483] width 113 height 27
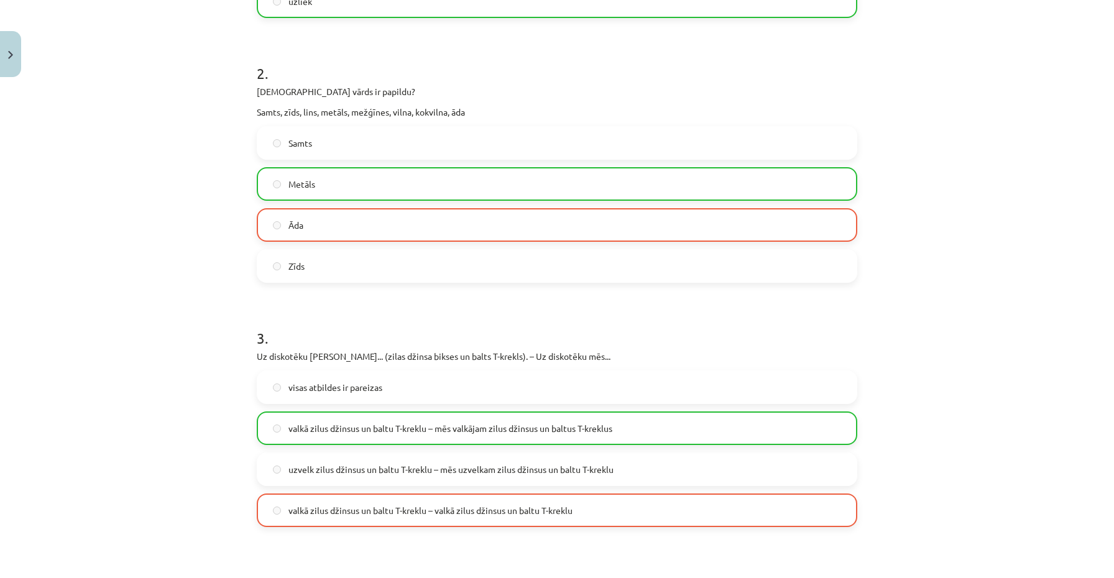
scroll to position [825, 0]
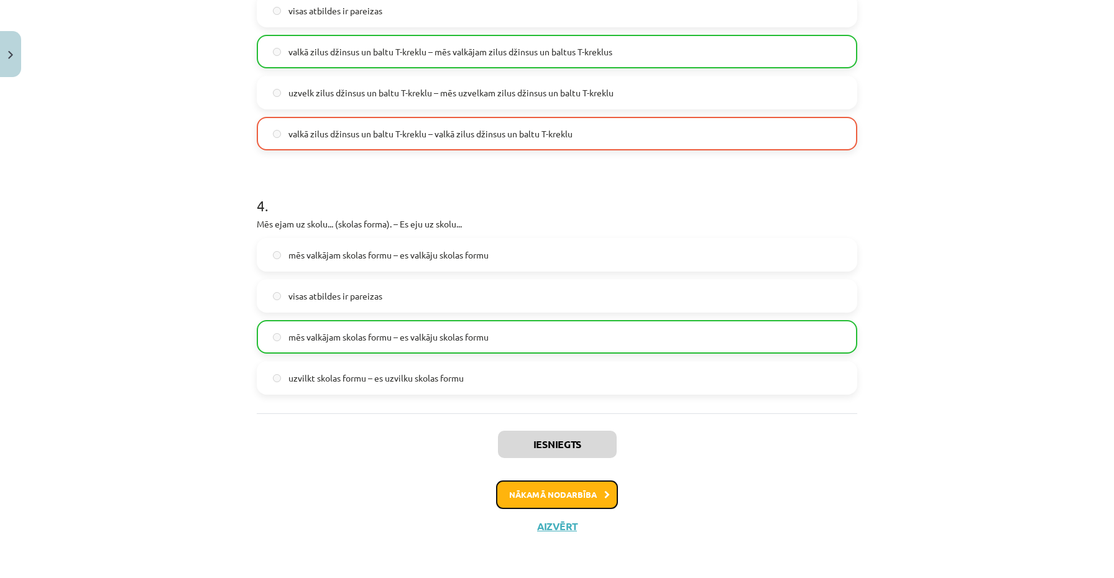
click at [546, 488] on button "Nākamā nodarbība" at bounding box center [557, 494] width 122 height 29
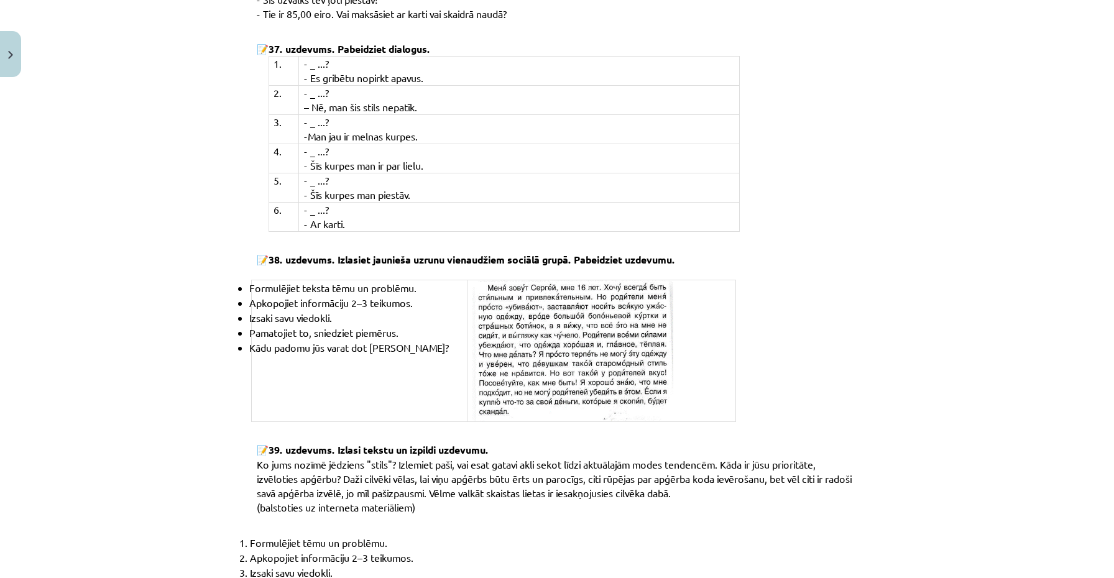
scroll to position [4580, 0]
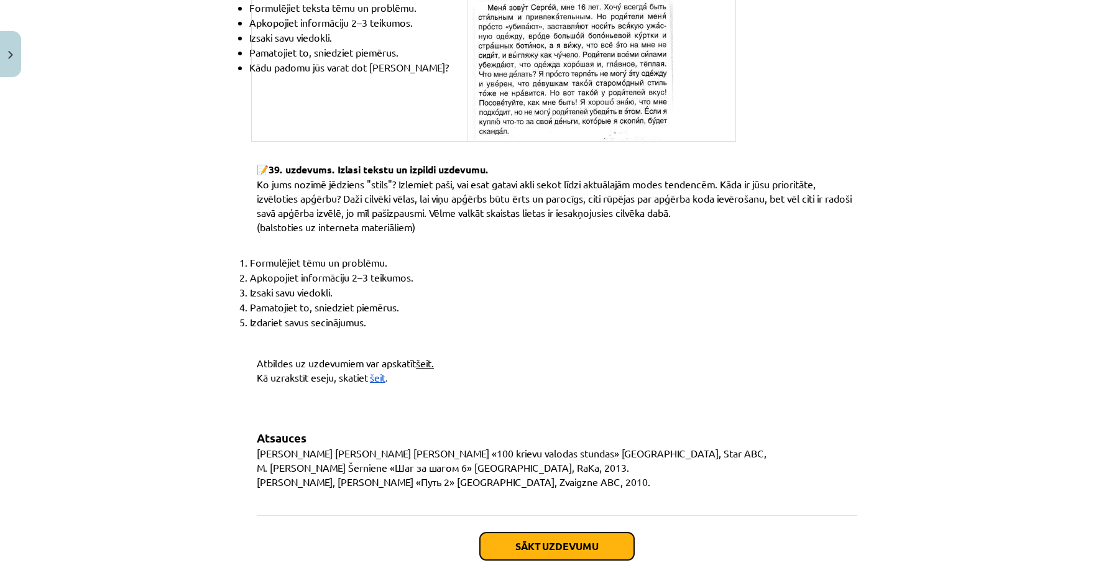
click at [525, 539] on font "Sākt uzdevumu" at bounding box center [556, 545] width 83 height 13
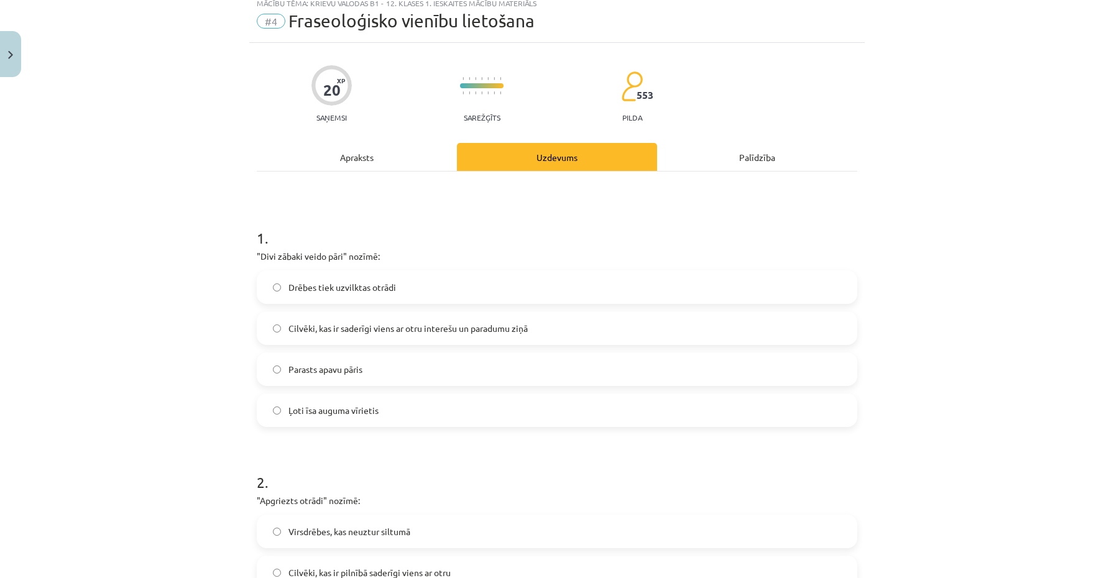
scroll to position [31, 0]
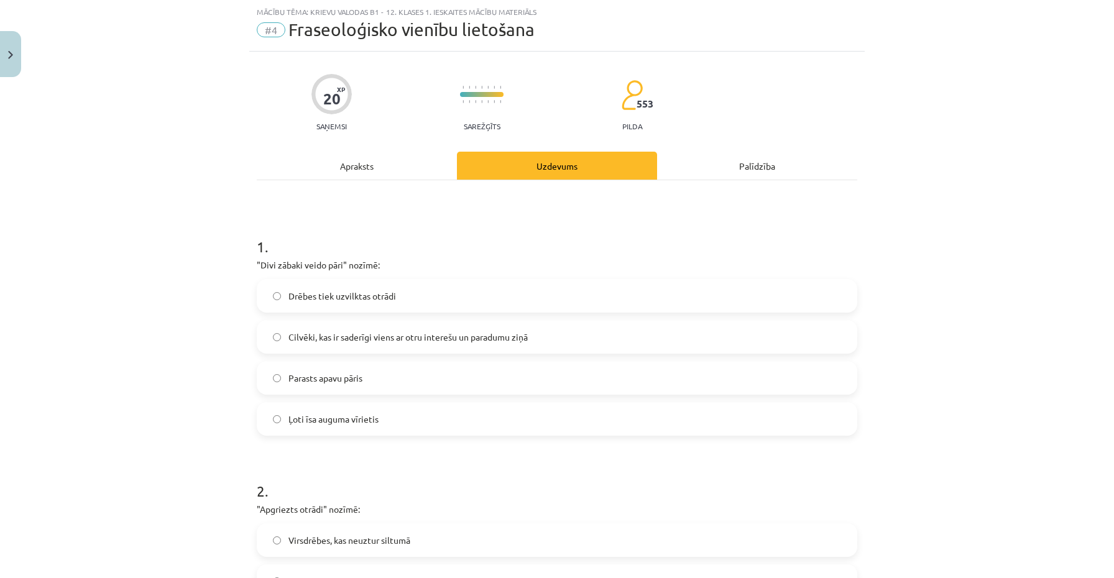
click at [440, 377] on label "Parasts apavu pāris" at bounding box center [557, 377] width 598 height 31
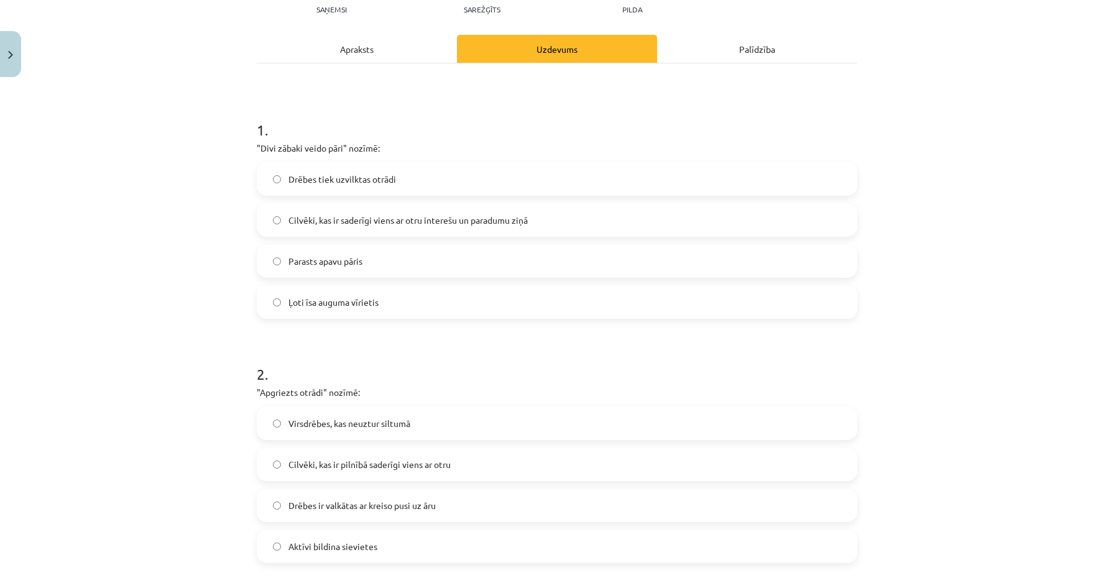
scroll to position [147, 0]
click at [424, 506] on font "Drēbes ir valkātas ar kreiso pusi uz āru" at bounding box center [361, 505] width 147 height 11
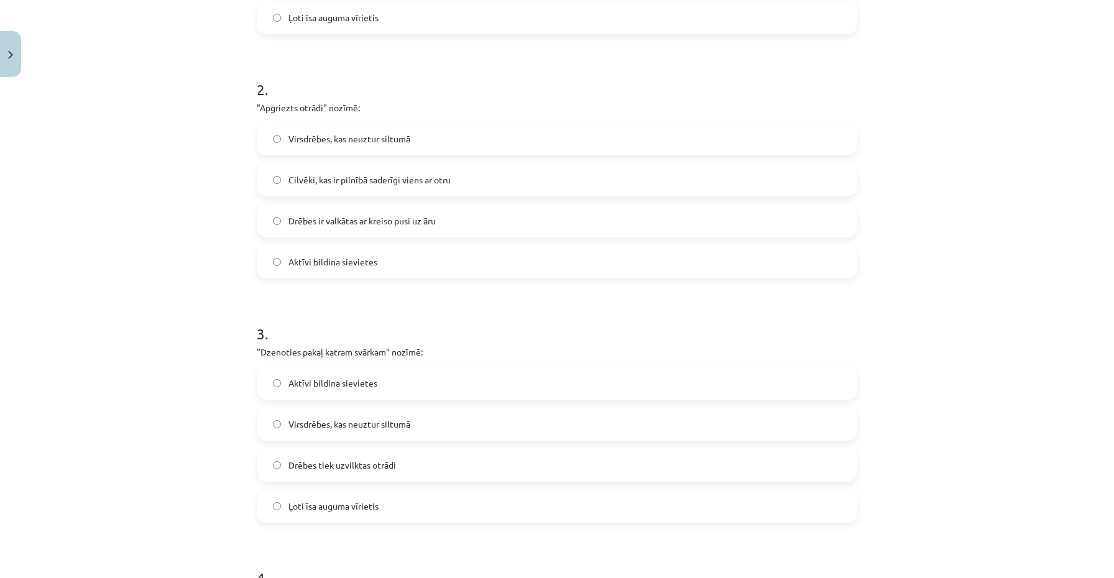
scroll to position [439, 0]
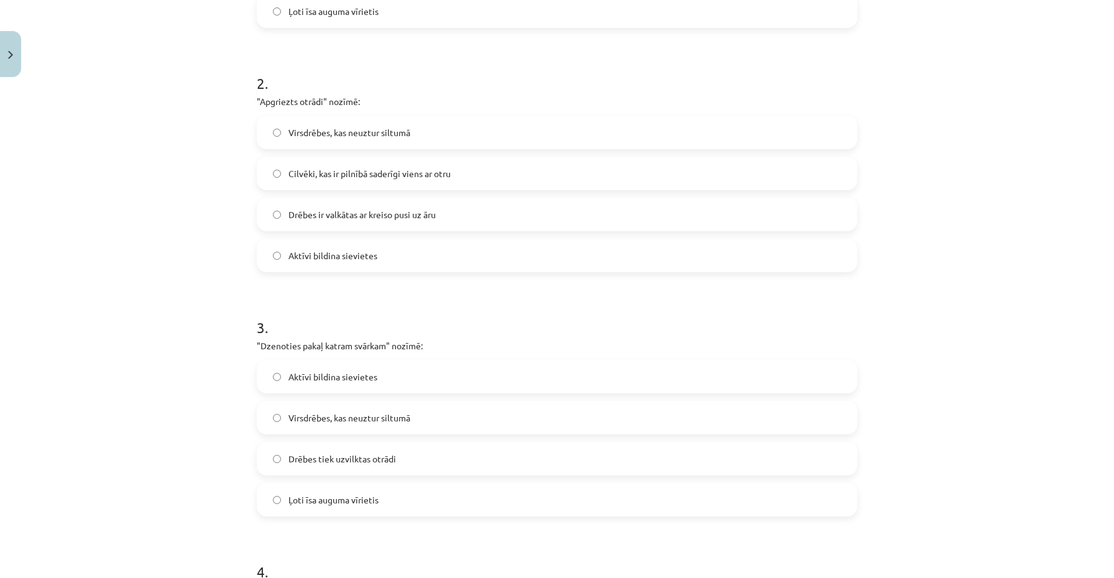
click at [368, 505] on span "Ļoti īsa auguma vīrietis" at bounding box center [333, 499] width 90 height 13
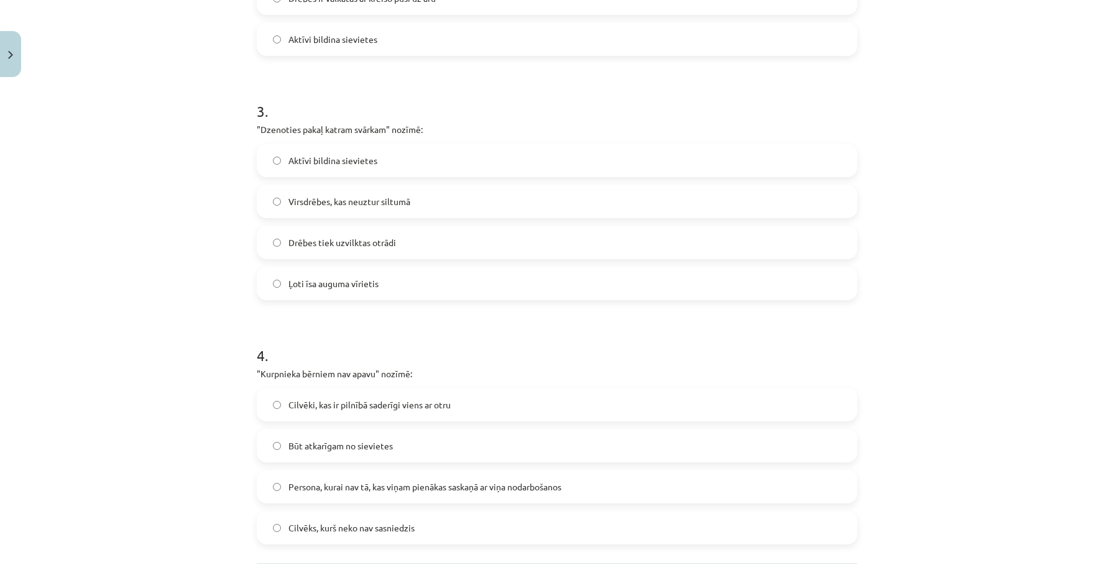
scroll to position [660, 0]
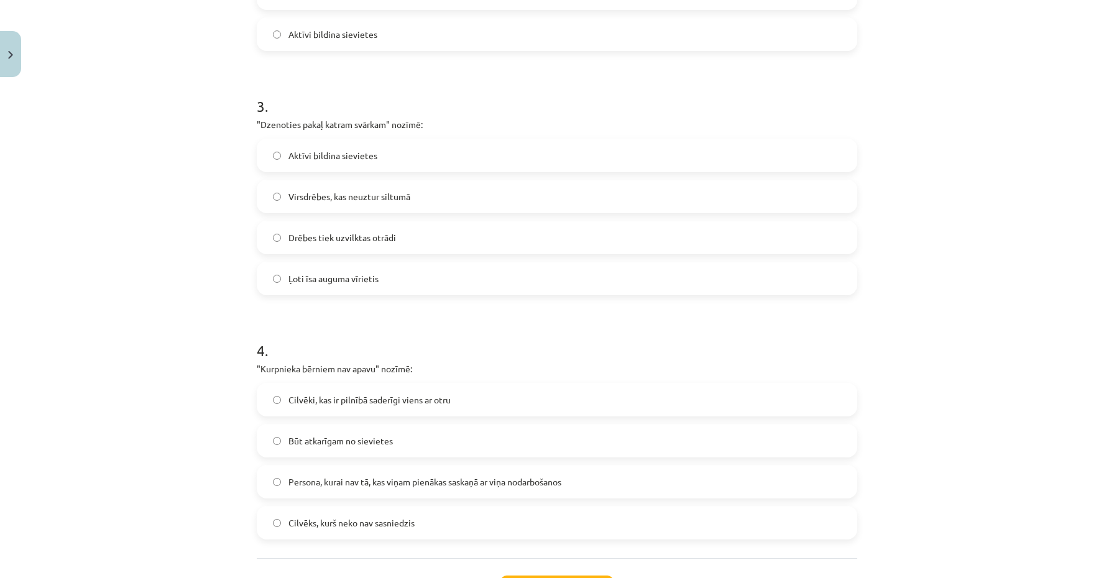
click at [398, 531] on label "Cilvēks, kurš neko nav sasniedzis" at bounding box center [557, 522] width 598 height 31
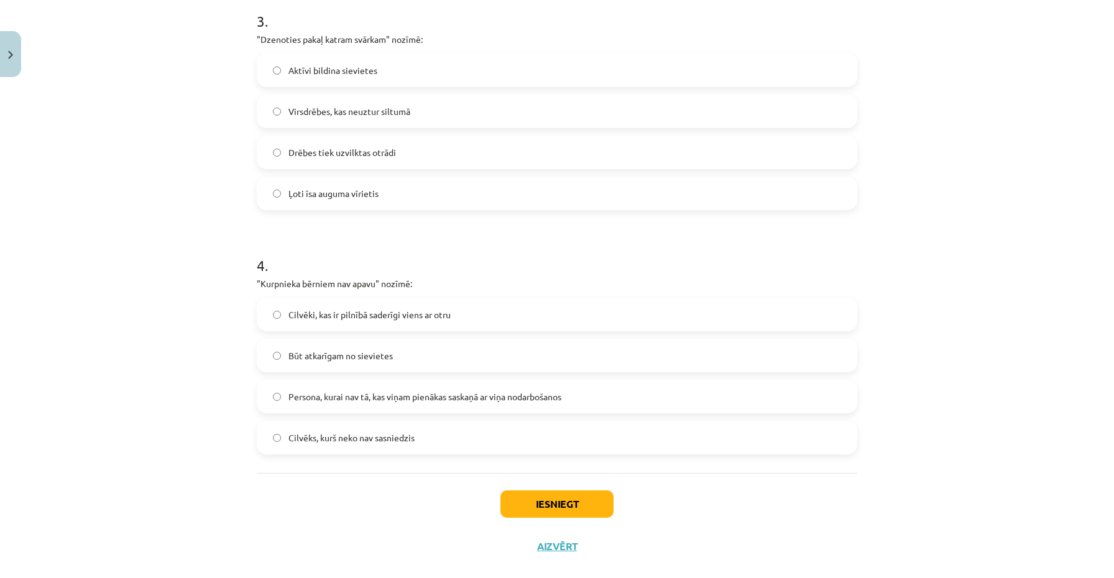
scroll to position [766, 0]
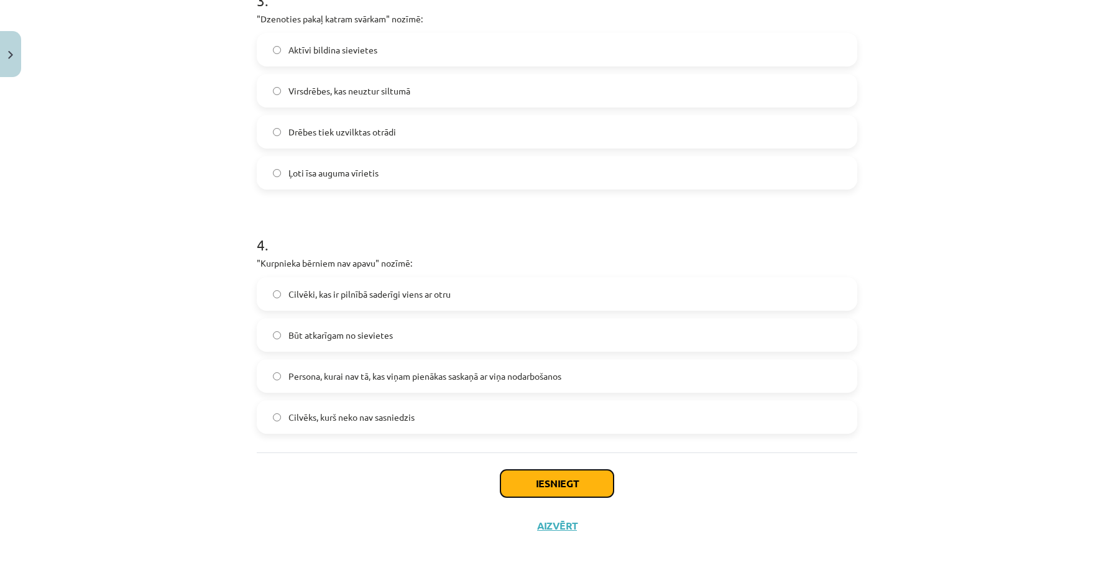
click at [536, 490] on button "Iesniegt" at bounding box center [556, 483] width 113 height 27
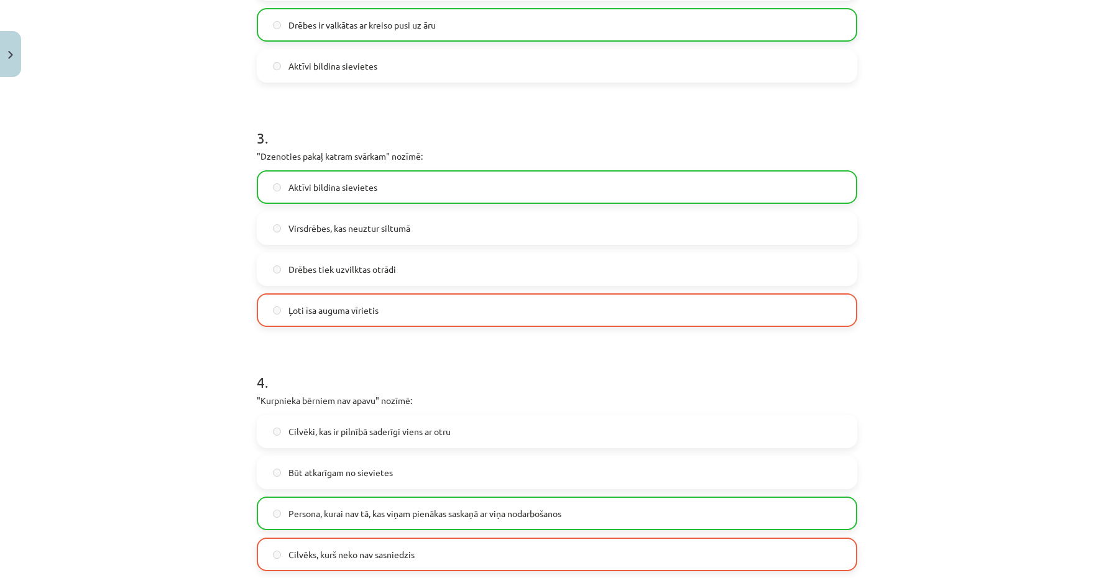
scroll to position [805, 0]
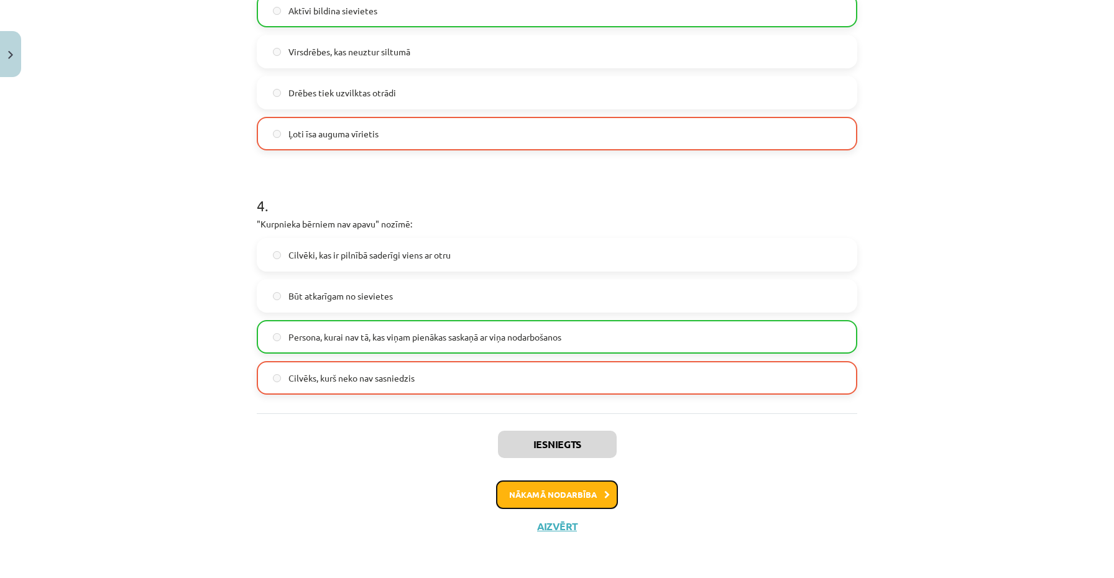
click at [556, 499] on button "Nākamā nodarbība" at bounding box center [557, 494] width 122 height 29
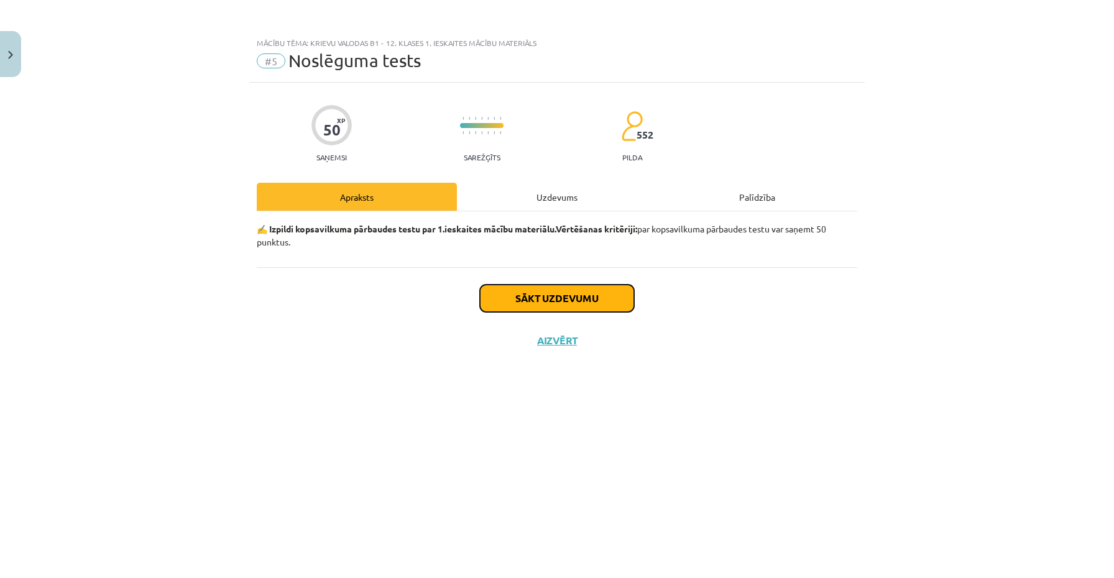
click at [594, 305] on button "Sākt uzdevumu" at bounding box center [557, 298] width 154 height 27
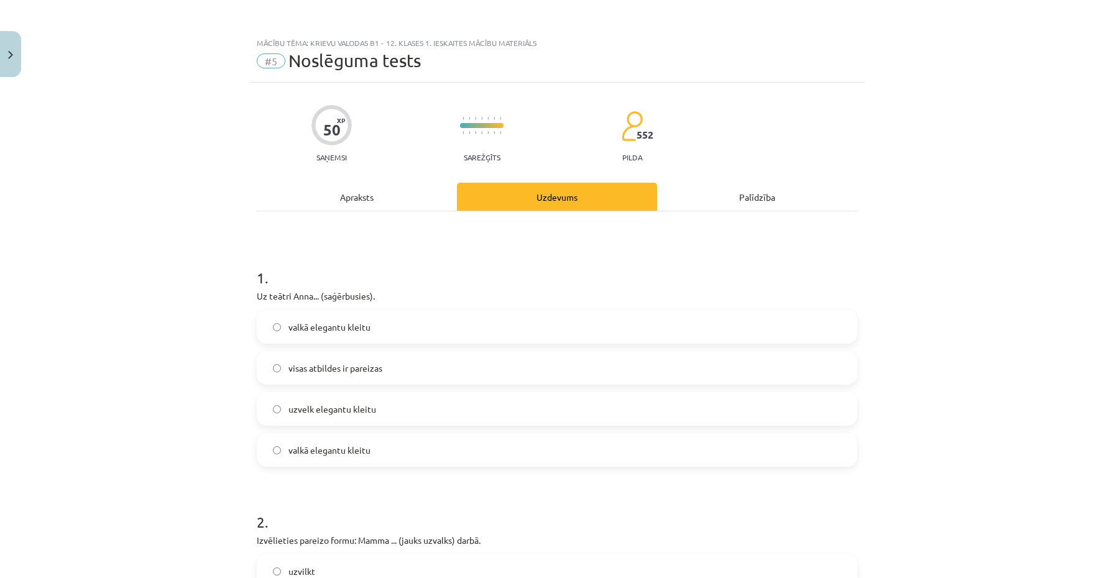
click at [420, 329] on label "valkā elegantu kleitu" at bounding box center [557, 326] width 598 height 31
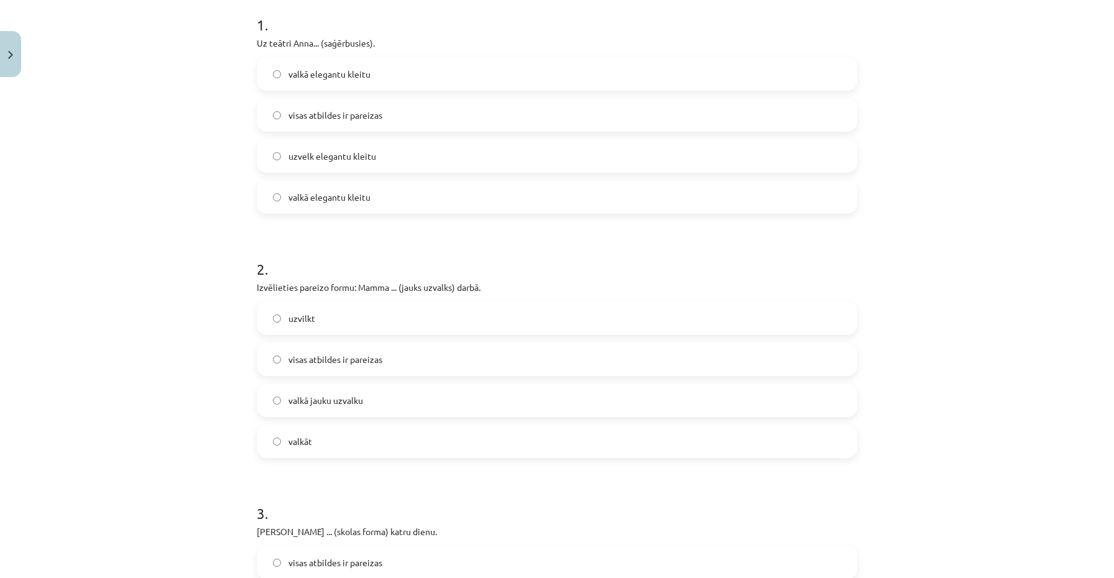
scroll to position [254, 0]
click at [391, 401] on label "valkā jauku uzvalku" at bounding box center [557, 398] width 598 height 31
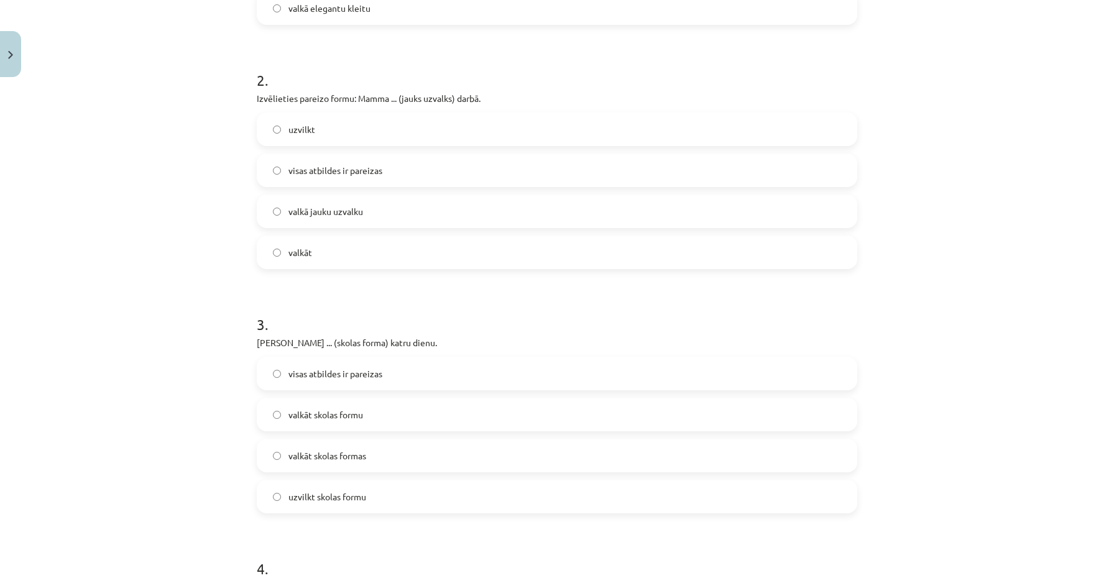
scroll to position [441, 0]
click at [371, 416] on label "valkāt skolas formu" at bounding box center [557, 415] width 598 height 31
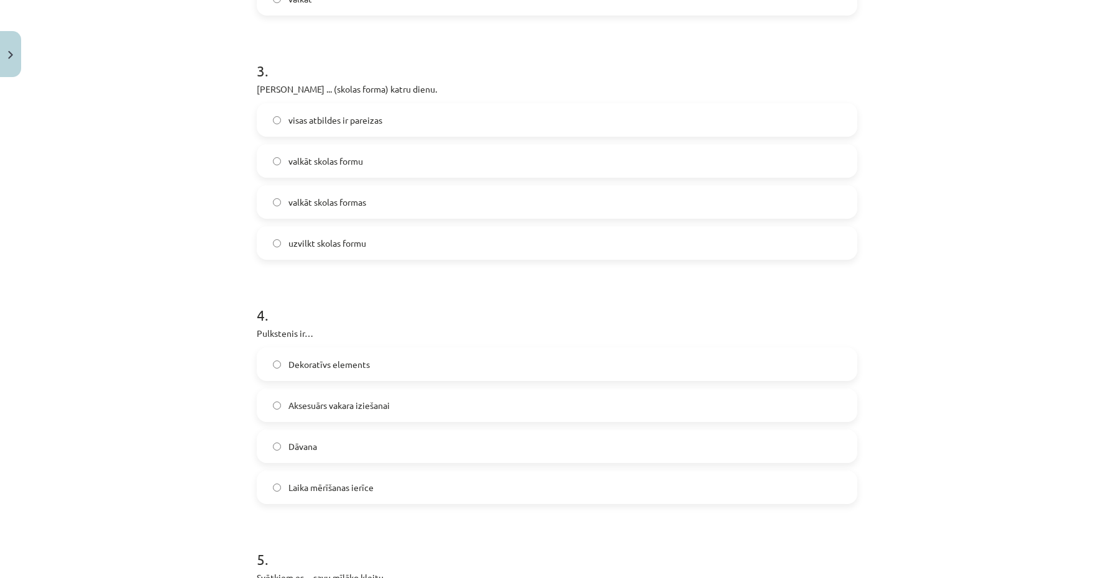
scroll to position [725, 0]
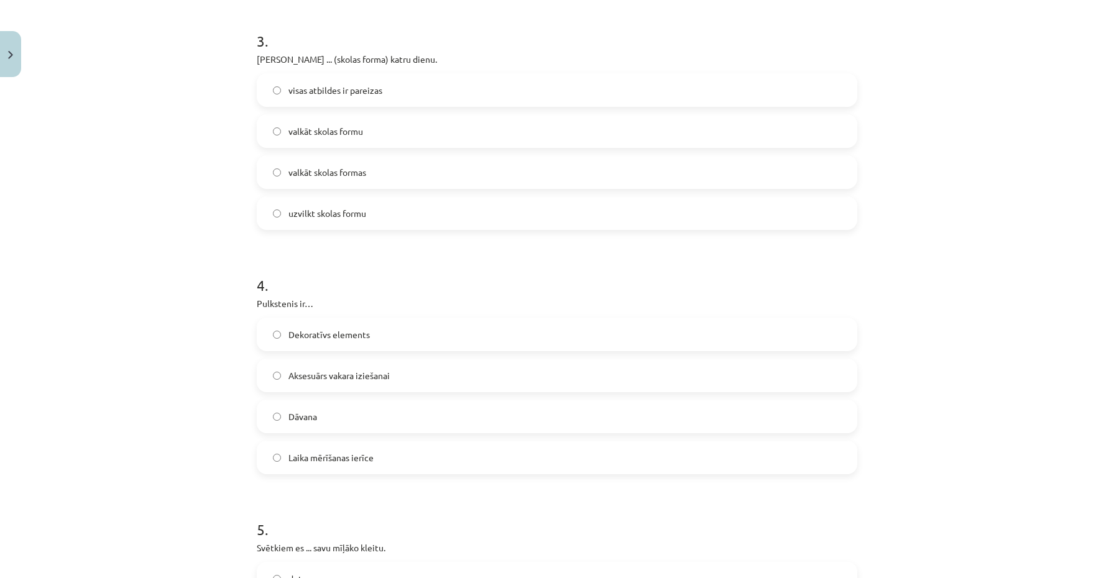
click at [389, 340] on label "Dekoratīvs elements" at bounding box center [557, 334] width 598 height 31
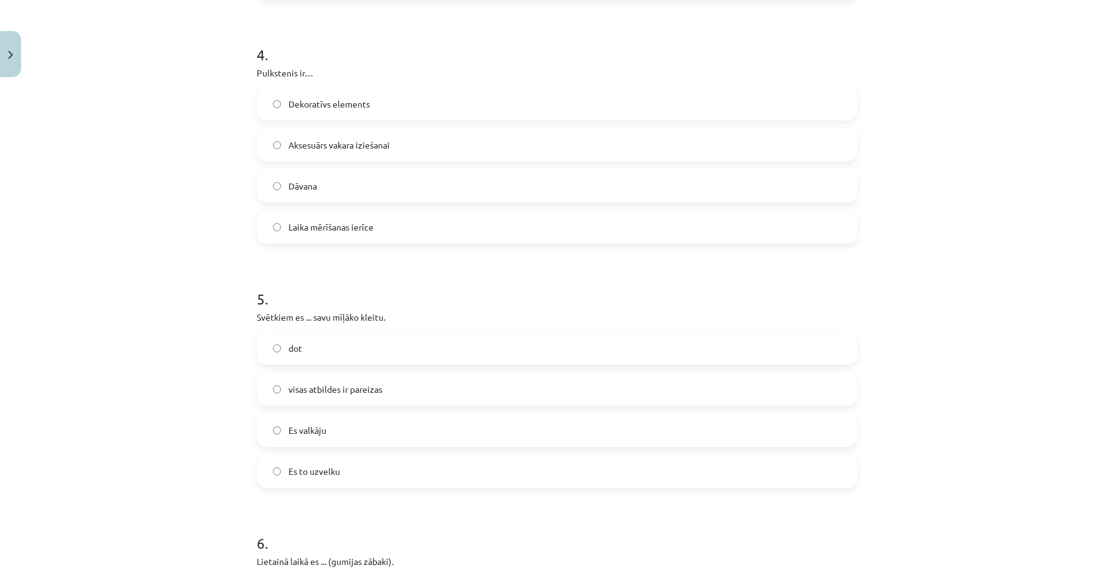
scroll to position [956, 0]
click at [380, 434] on label "Es valkāju" at bounding box center [557, 429] width 598 height 31
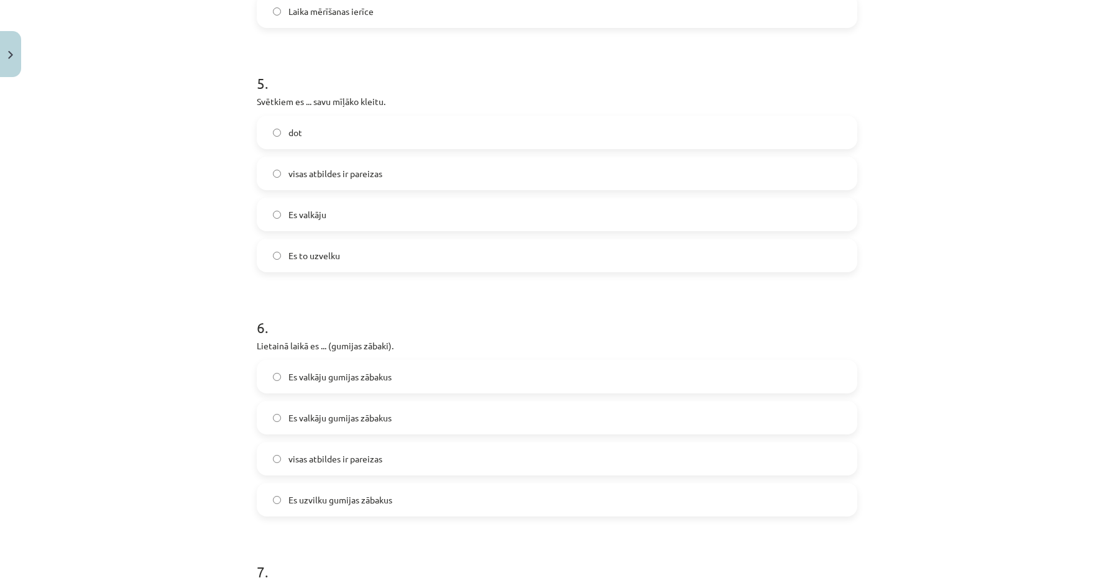
scroll to position [1176, 0]
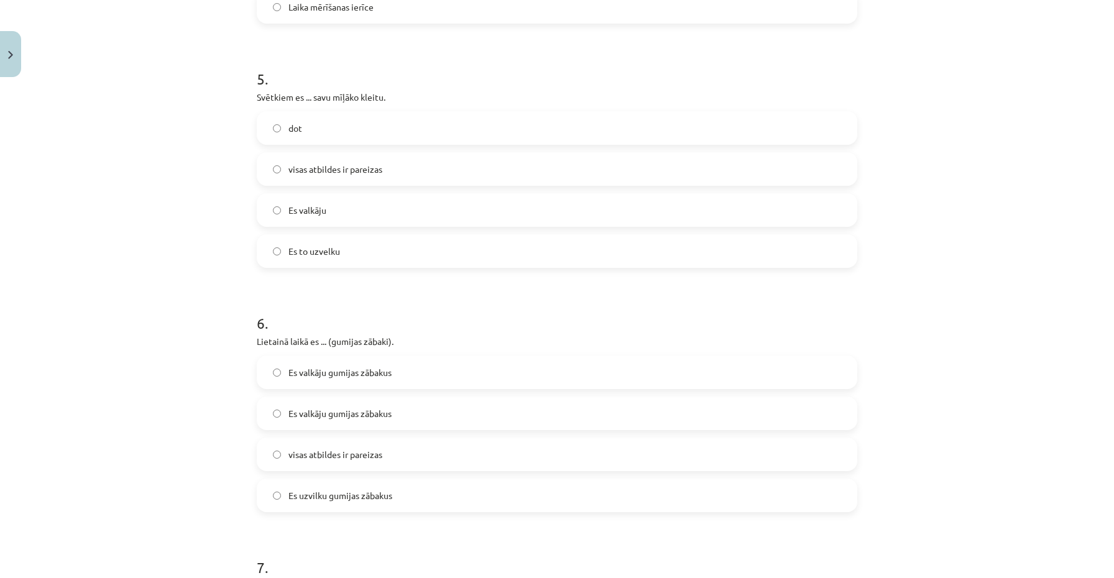
click at [353, 452] on font "visas atbildes ir pareizas" at bounding box center [335, 454] width 94 height 11
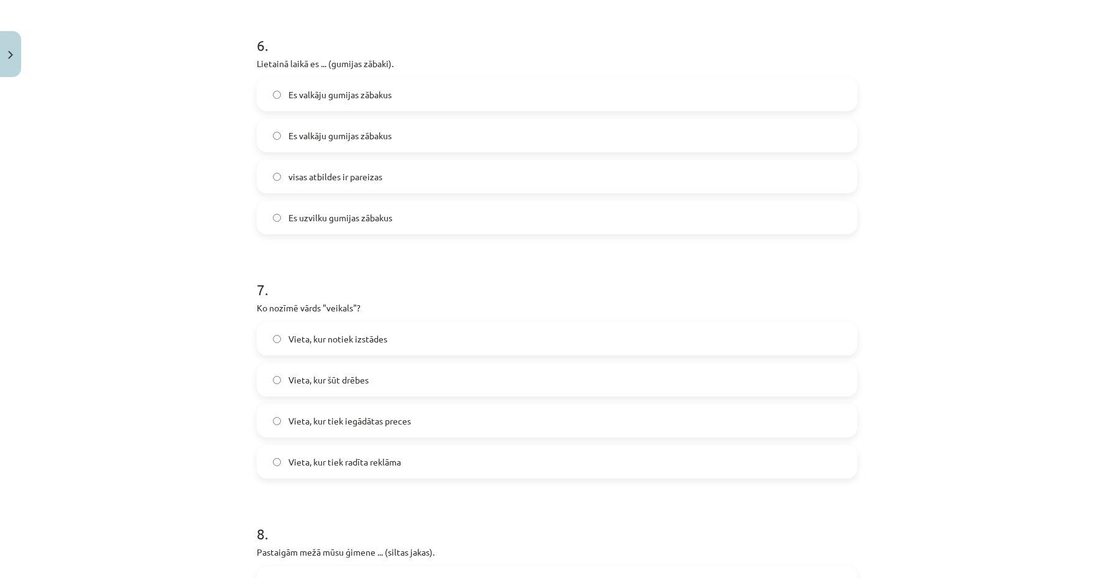
scroll to position [1457, 0]
click at [395, 426] on label "Vieta, kur tiek iegādātas preces" at bounding box center [557, 416] width 598 height 31
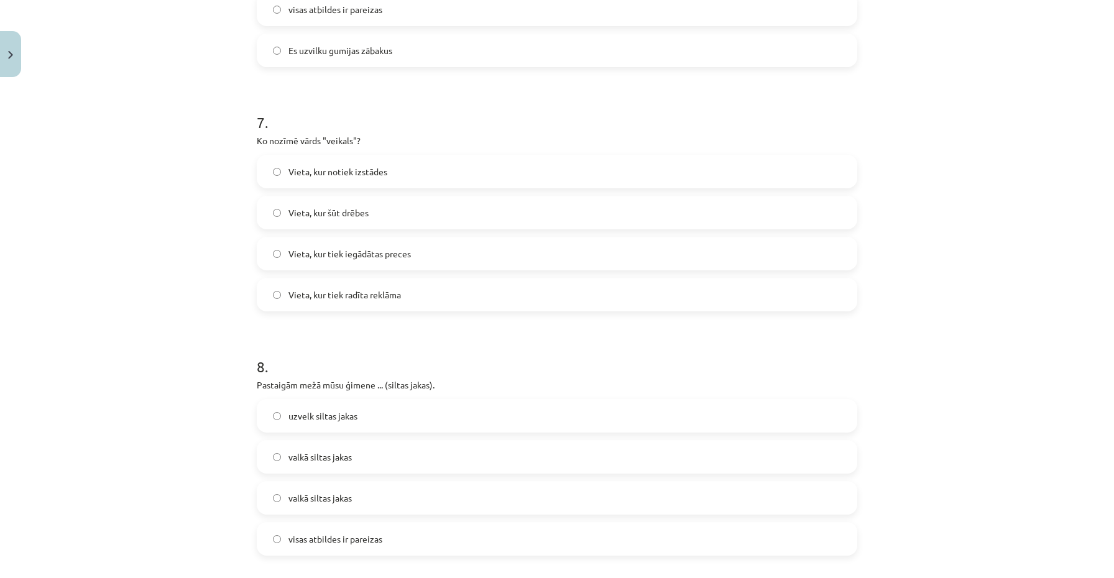
scroll to position [1622, 0]
click at [374, 420] on label "uzvelk siltas jakas" at bounding box center [557, 414] width 598 height 31
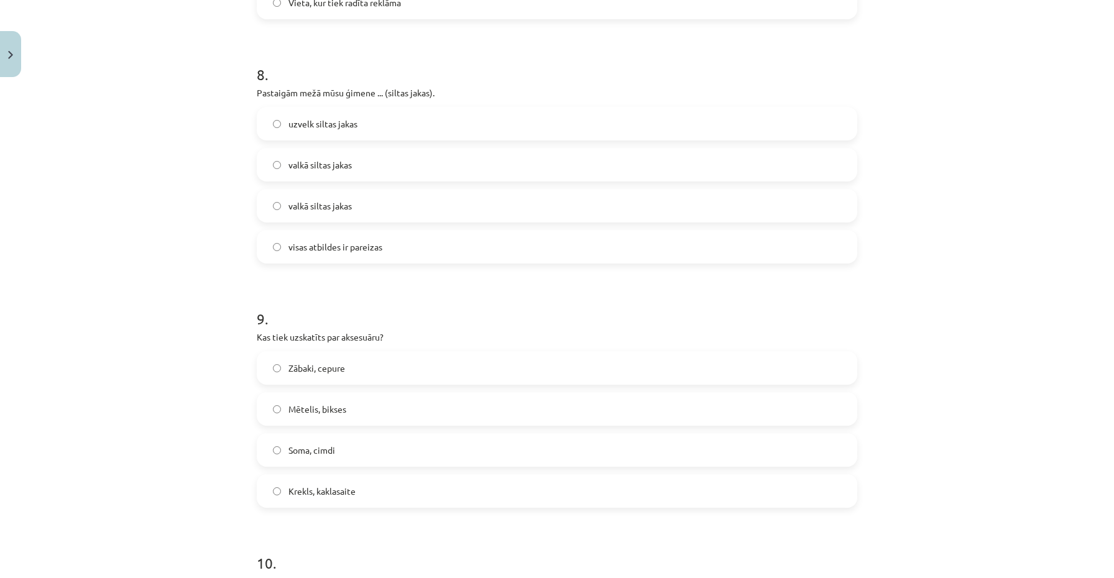
scroll to position [1912, 0]
click at [348, 446] on label "Soma, cimdi" at bounding box center [557, 450] width 598 height 31
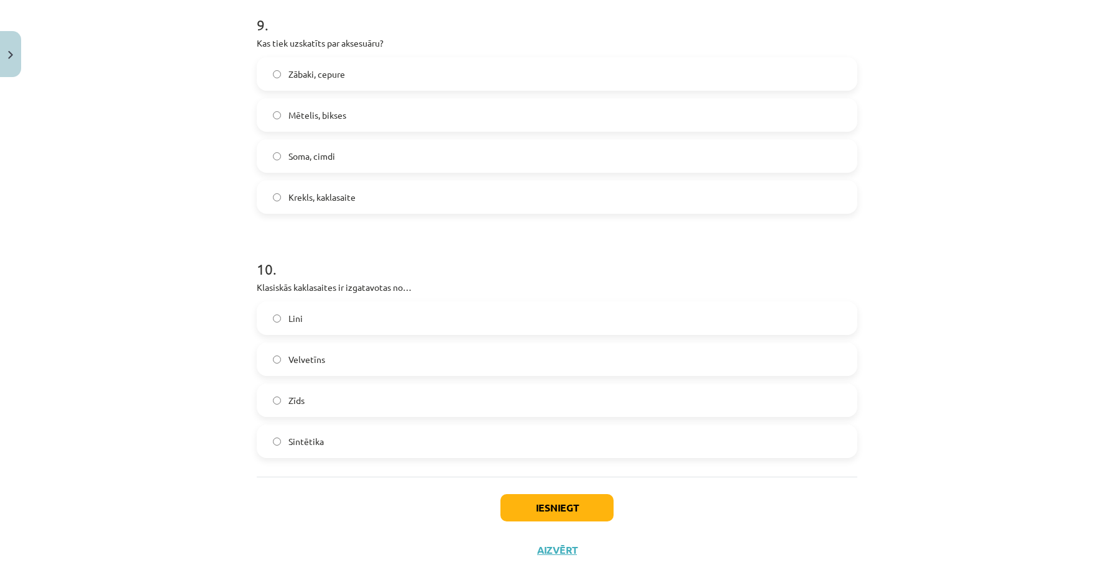
scroll to position [2212, 0]
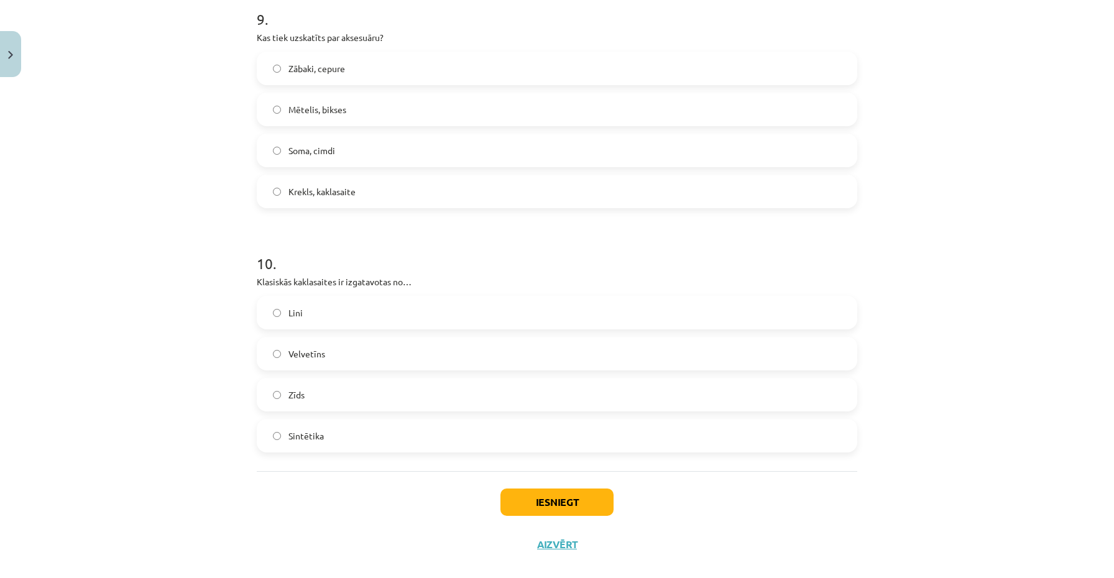
click at [318, 424] on label "Sintētika" at bounding box center [557, 435] width 598 height 31
click at [518, 490] on button "Iesniegt" at bounding box center [556, 501] width 113 height 27
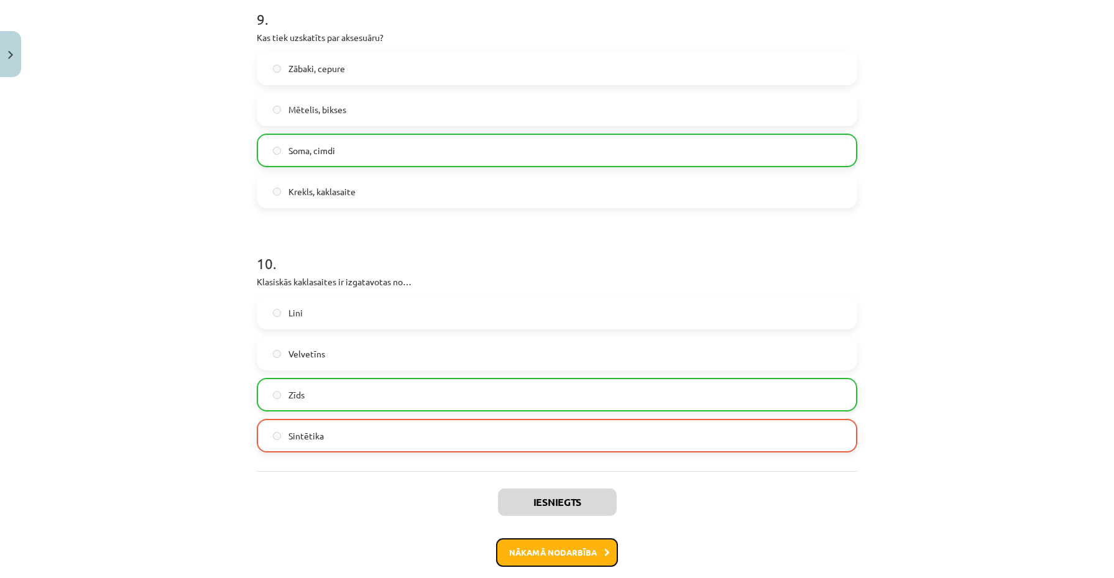
click at [525, 542] on button "Nākamā nodarbība" at bounding box center [557, 552] width 122 height 29
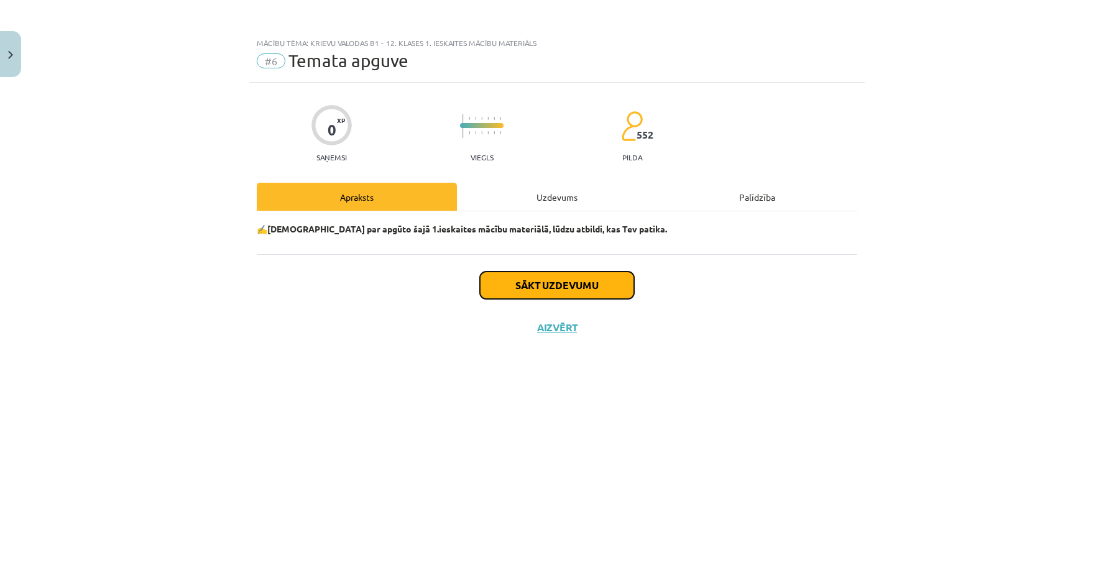
click at [577, 287] on font "Sākt uzdevumu" at bounding box center [556, 284] width 83 height 13
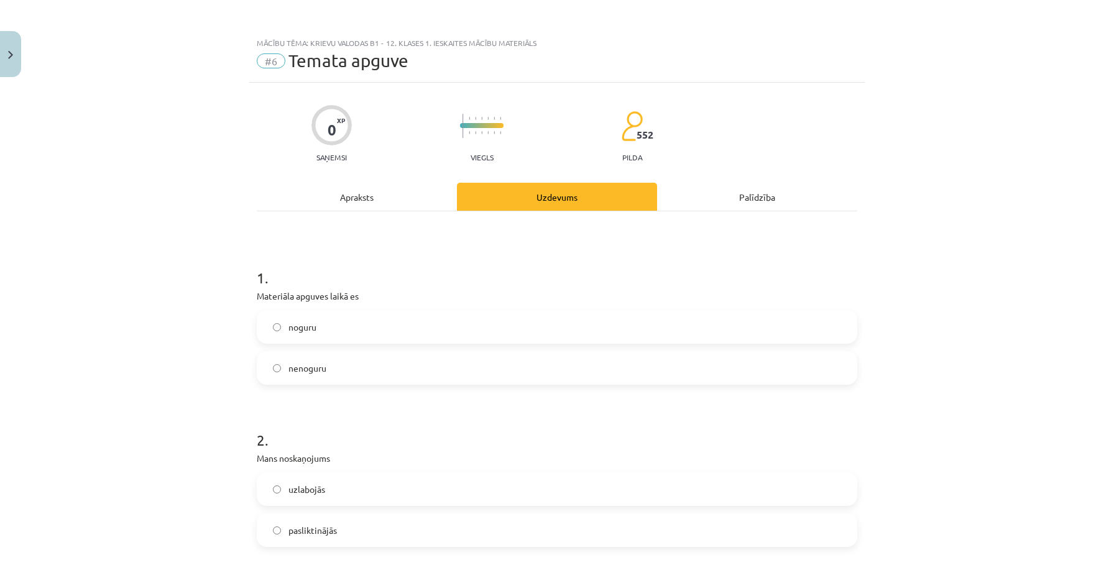
click at [497, 377] on label "nenoguru" at bounding box center [557, 367] width 598 height 31
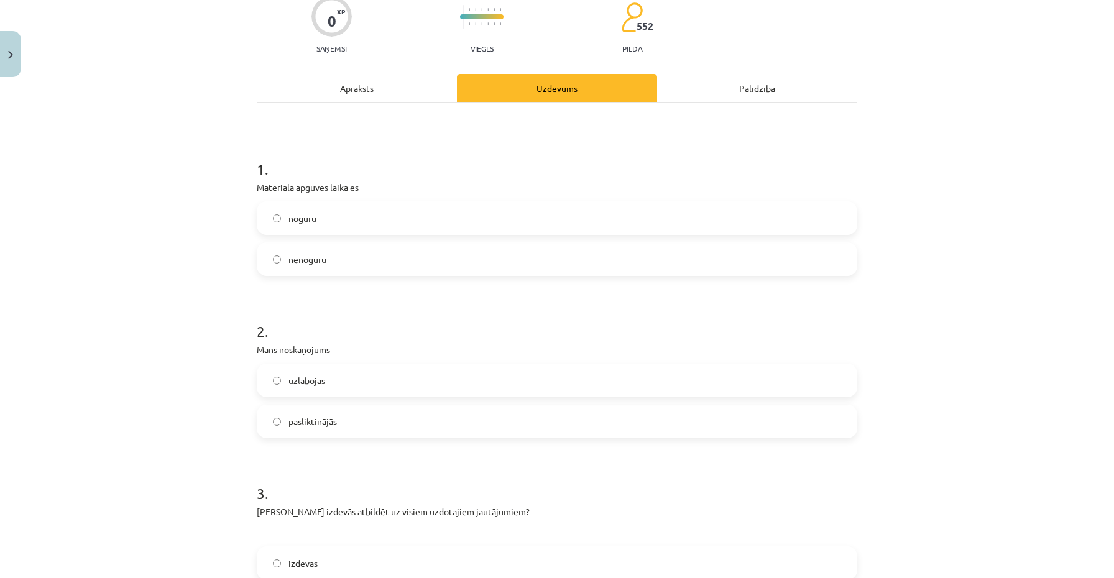
scroll to position [114, 0]
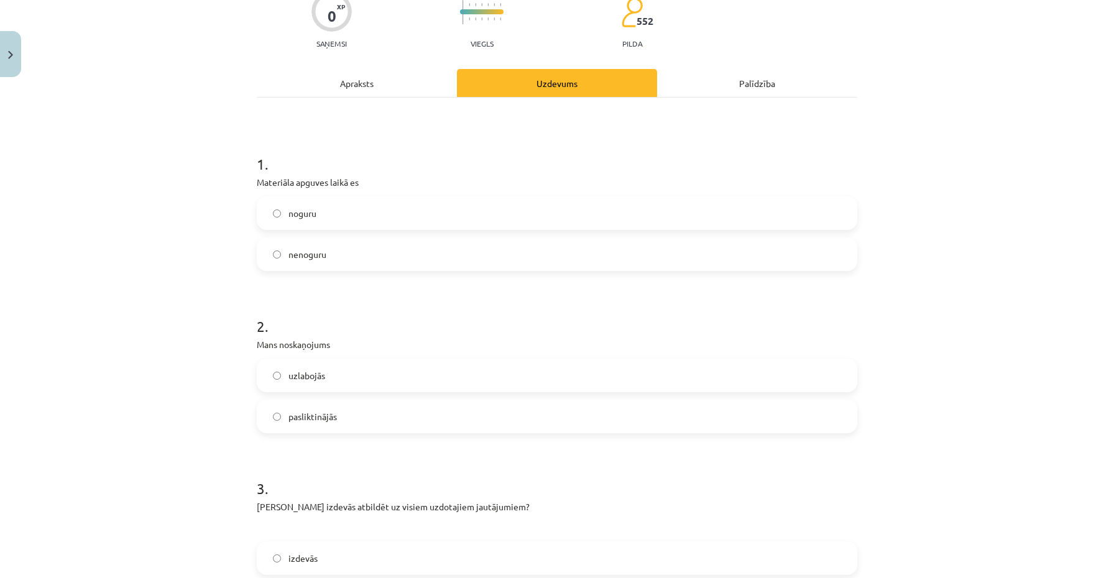
click at [439, 382] on label "uzlabojās" at bounding box center [557, 375] width 598 height 31
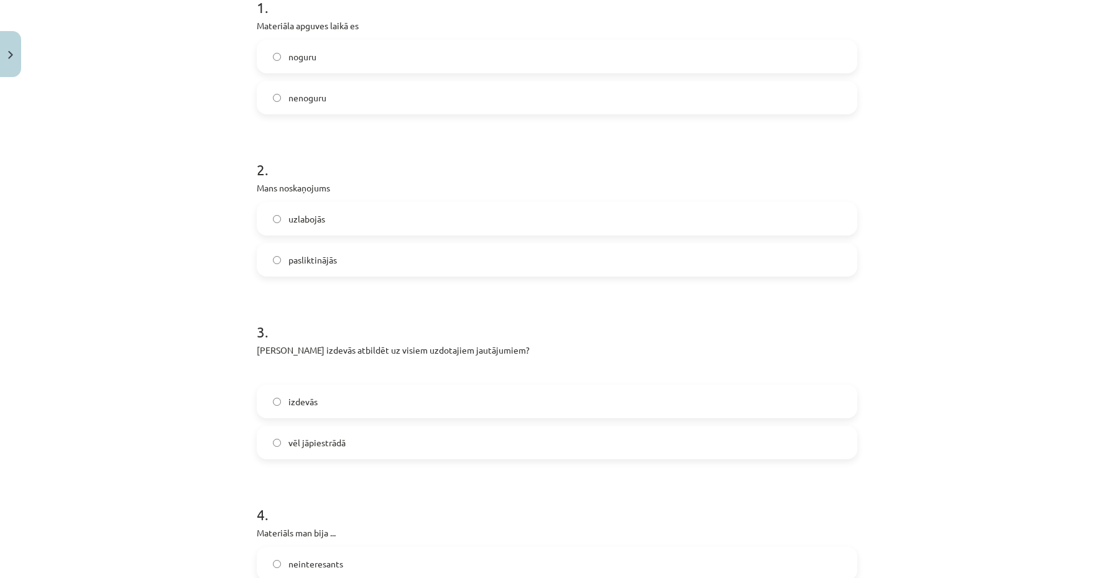
scroll to position [272, 0]
click at [387, 438] on label "vēl jāpiestrādā" at bounding box center [557, 441] width 598 height 31
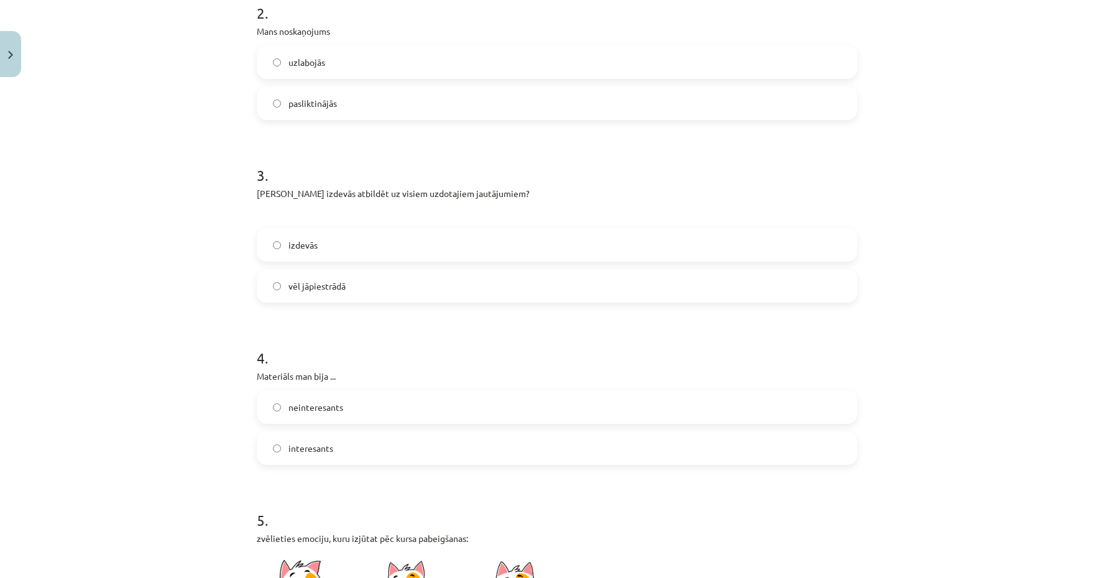
scroll to position [442, 0]
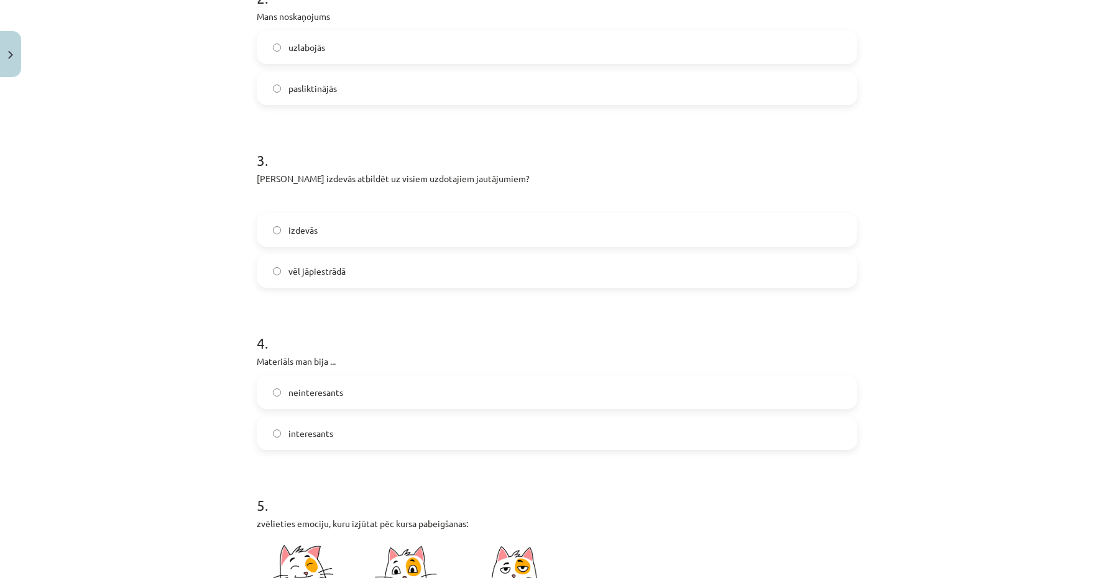
click at [373, 431] on label "interesants" at bounding box center [557, 433] width 598 height 31
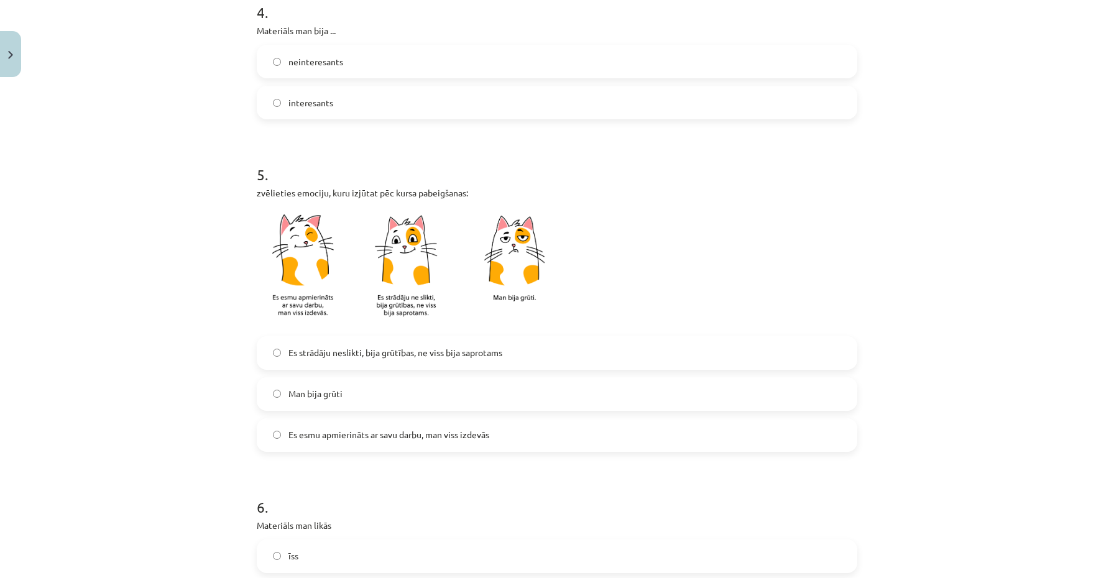
scroll to position [787, 0]
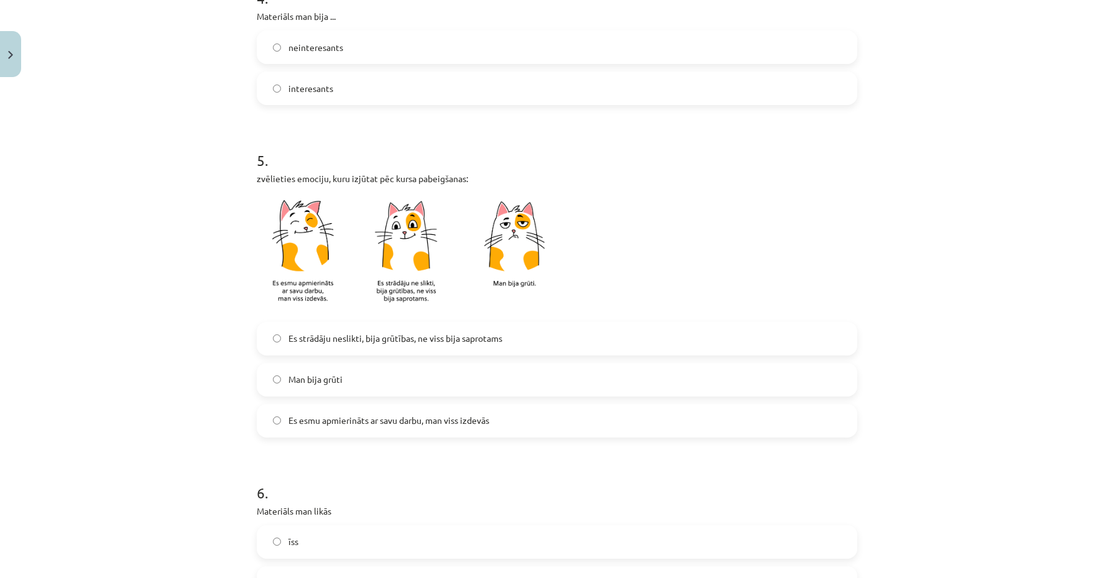
click at [365, 385] on label "Man bija grūti" at bounding box center [557, 379] width 598 height 31
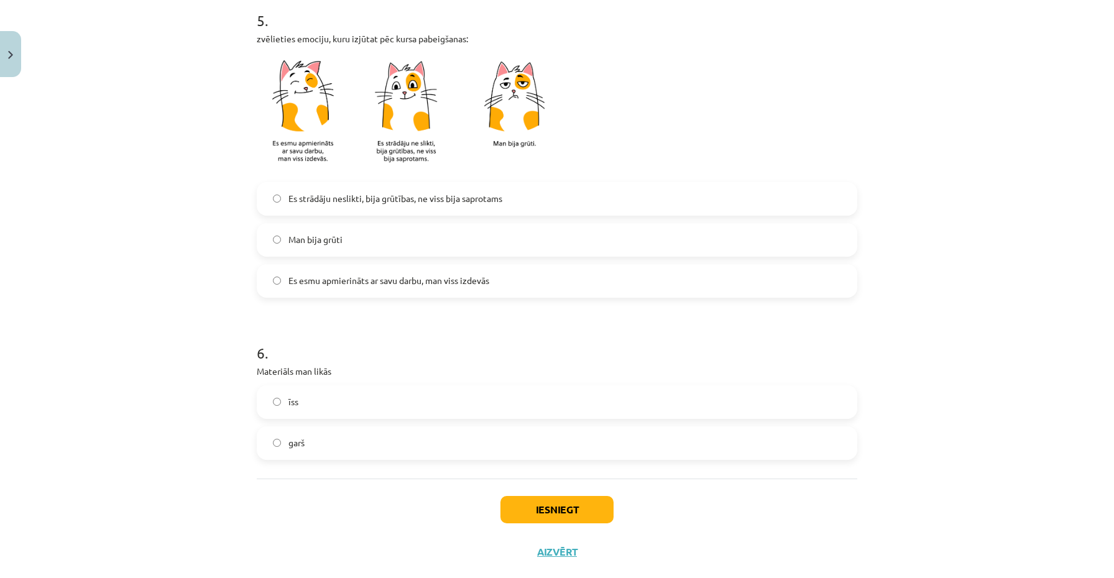
scroll to position [936, 0]
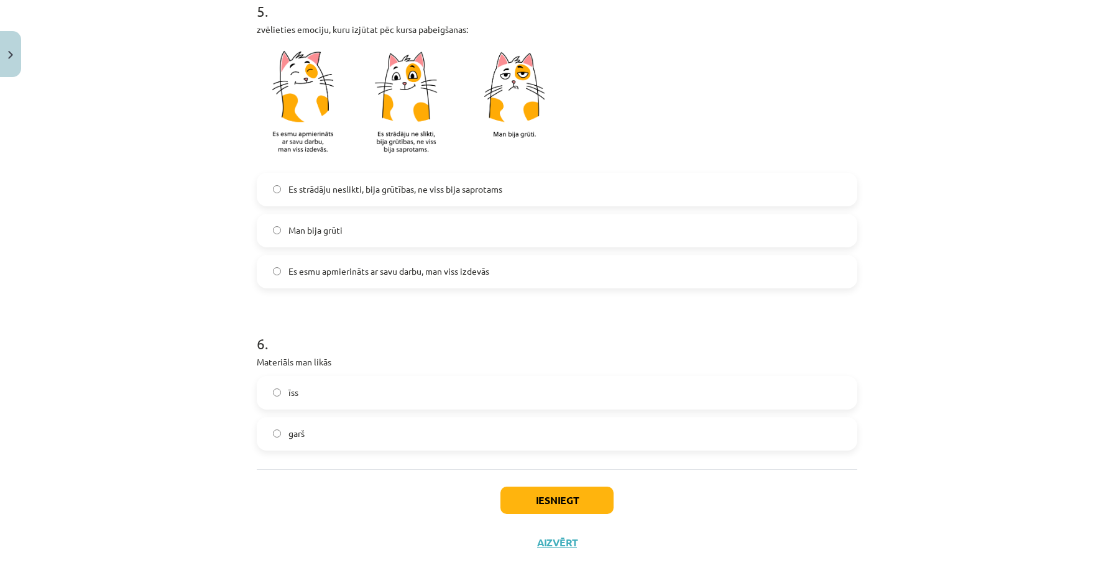
click at [337, 436] on label "garš" at bounding box center [557, 433] width 598 height 31
click at [531, 500] on button "Iesniegt" at bounding box center [556, 500] width 113 height 27
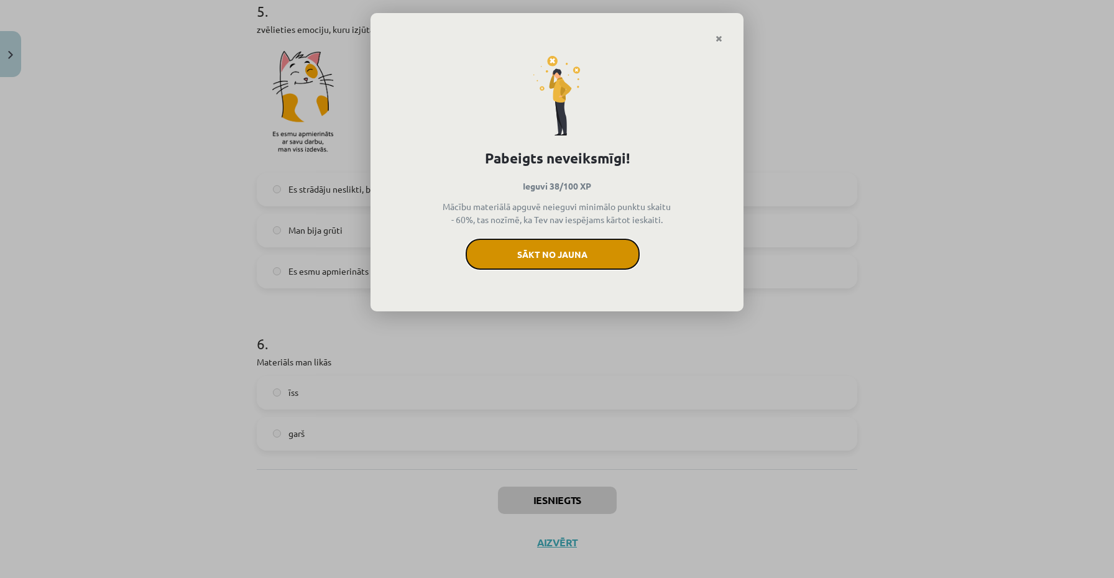
click at [591, 249] on button "Sākt no jauna" at bounding box center [552, 254] width 174 height 31
click at [546, 247] on button "Sākt no jauna" at bounding box center [552, 254] width 174 height 31
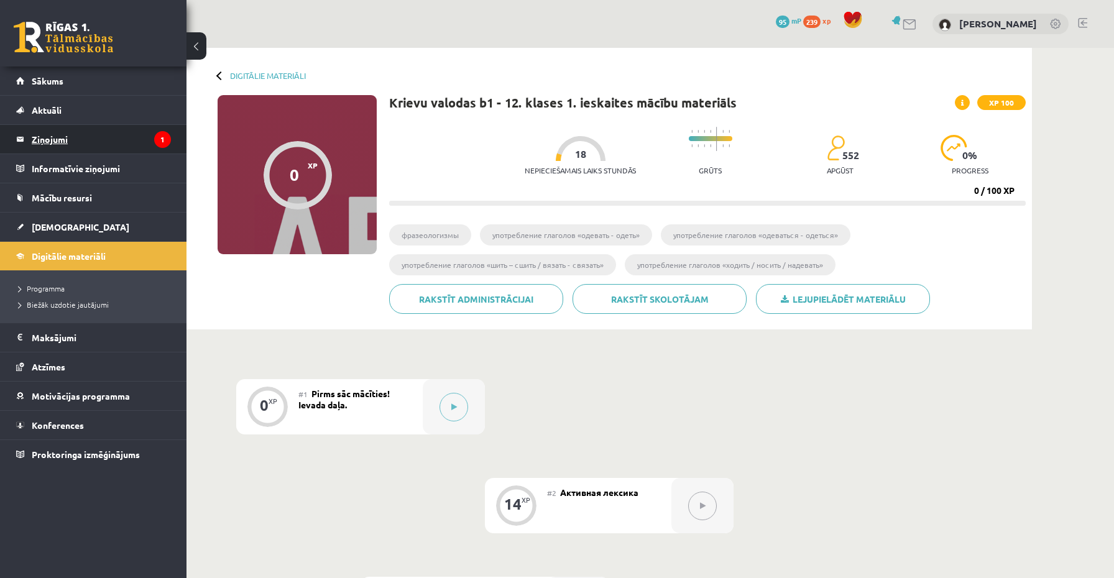
click at [73, 148] on legend "Ziņojumi 1" at bounding box center [101, 139] width 139 height 29
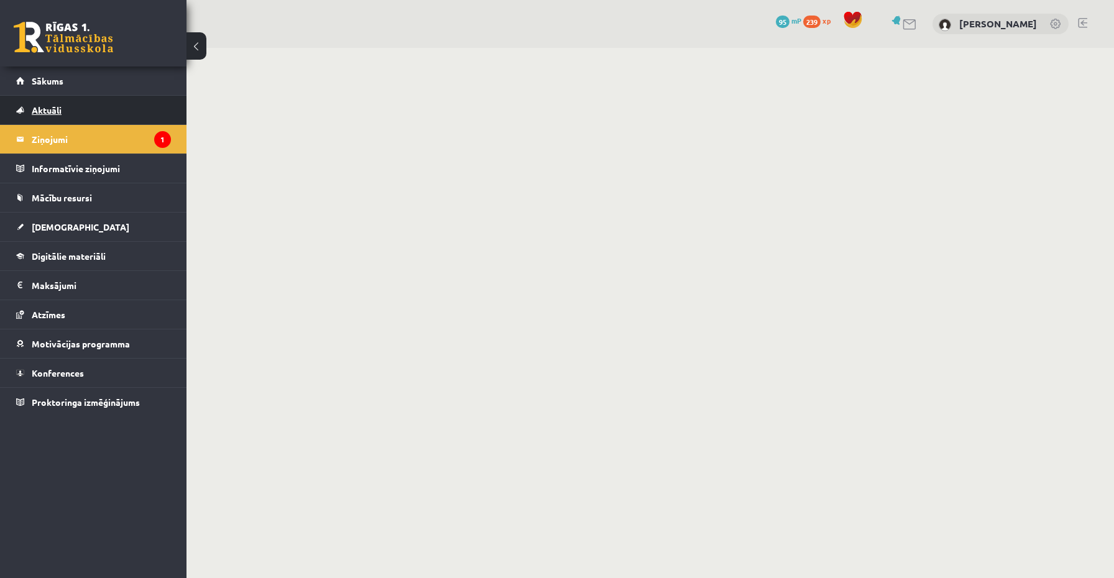
click at [36, 106] on span "Aktuāli" at bounding box center [47, 109] width 30 height 11
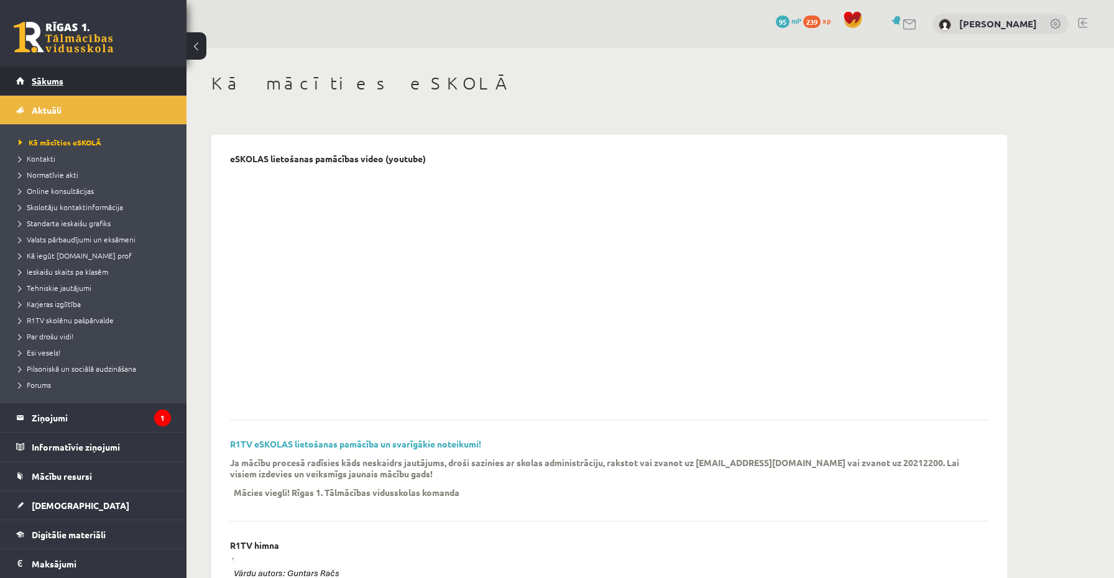
click at [35, 75] on span "Sākums" at bounding box center [48, 80] width 32 height 11
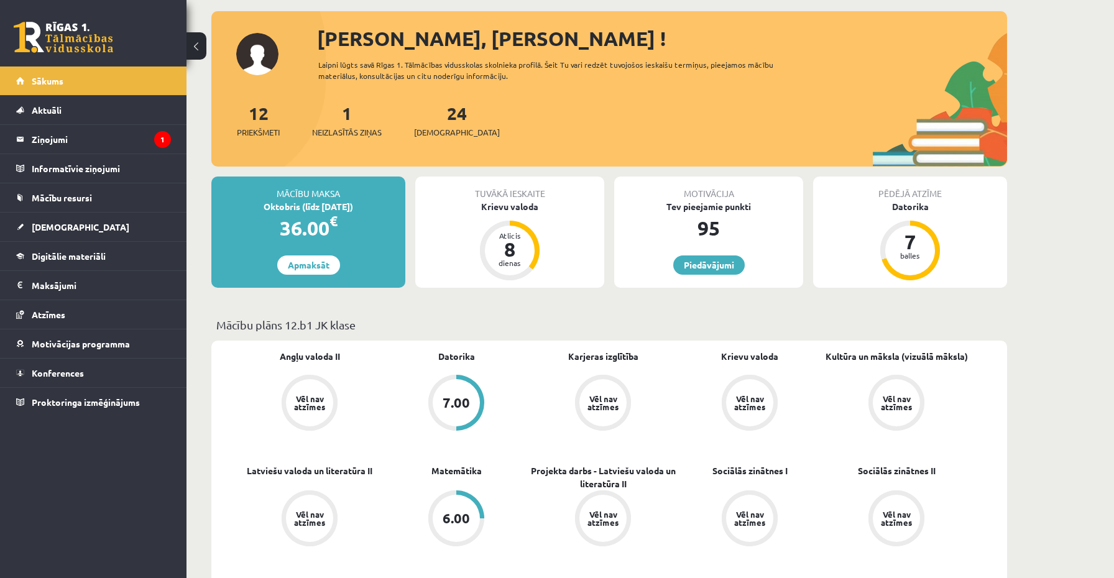
scroll to position [60, 0]
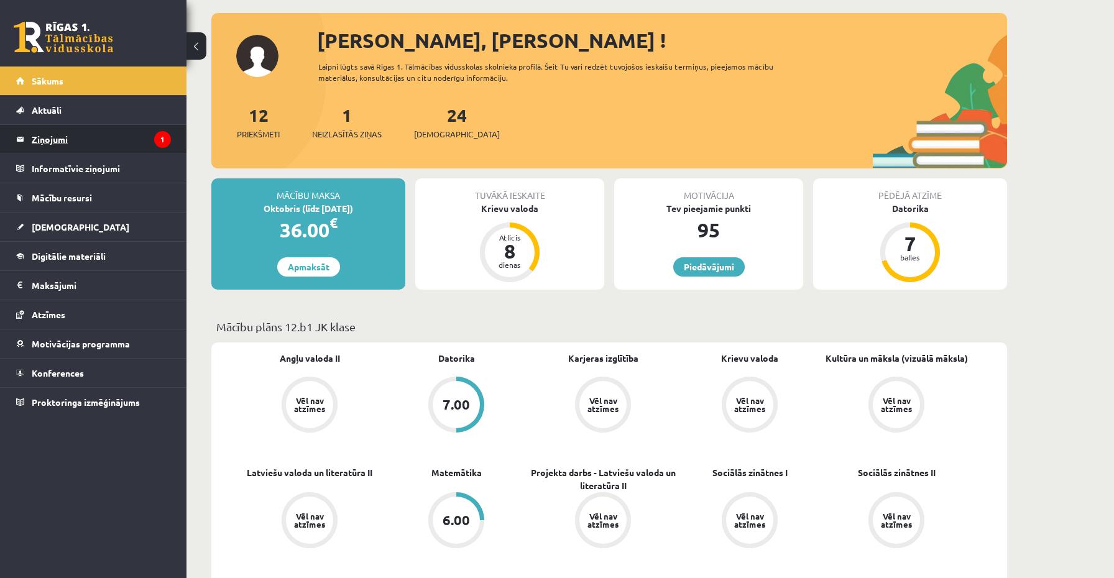
click at [122, 142] on legend "Ziņojumi 1" at bounding box center [101, 139] width 139 height 29
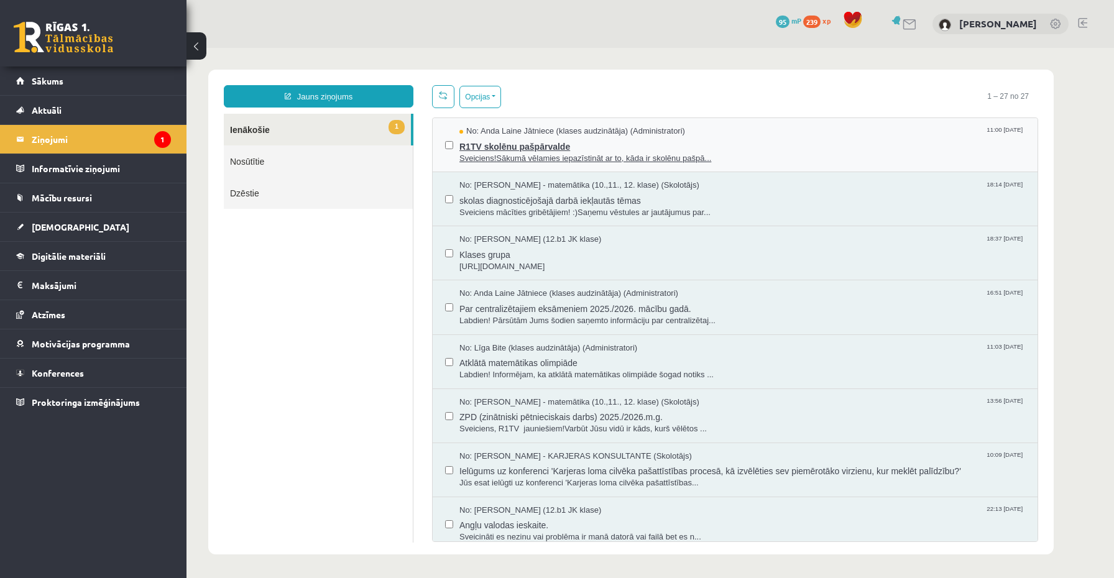
click at [518, 158] on span "Sveiciens!Sākumā vēlamies iepazīstināt ar to, kāda ir skolēnu pašpā..." at bounding box center [742, 159] width 566 height 12
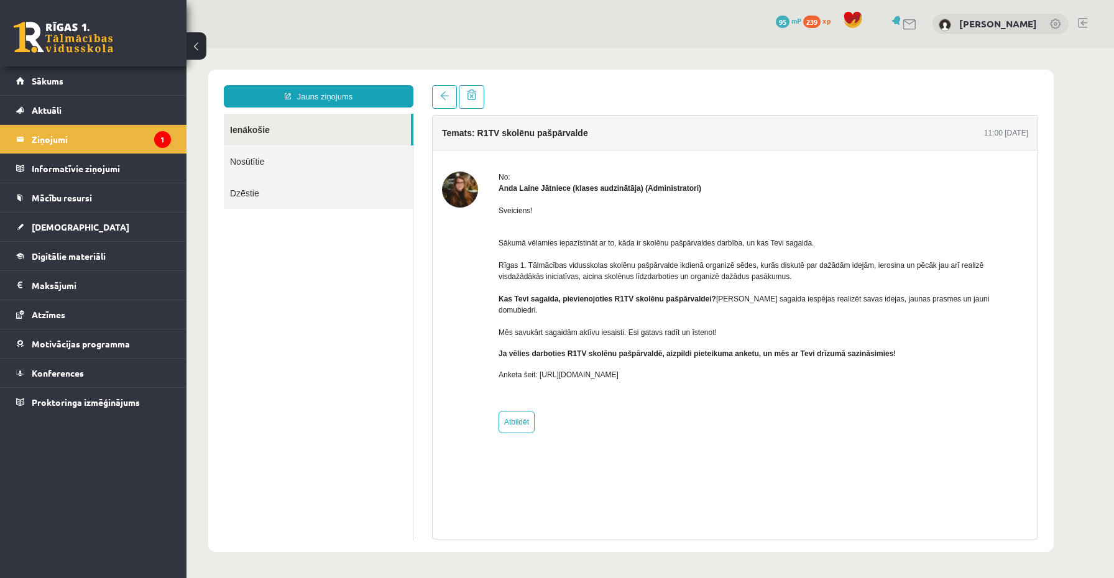
click at [787, 19] on span "95" at bounding box center [783, 22] width 14 height 12
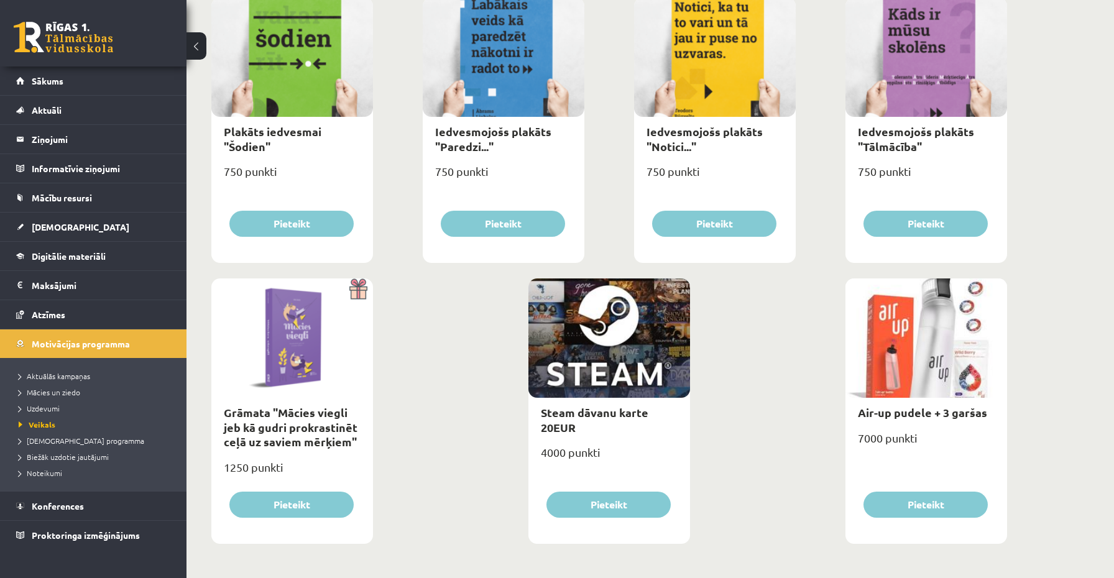
scroll to position [1331, 0]
